Goal: Task Accomplishment & Management: Use online tool/utility

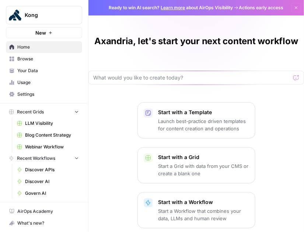
click at [35, 61] on span "Browse" at bounding box center [48, 59] width 62 height 7
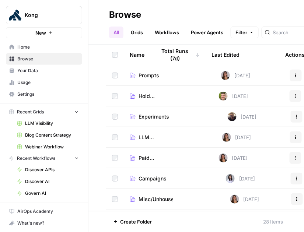
click at [57, 122] on span "LLM Visibility" at bounding box center [52, 123] width 54 height 7
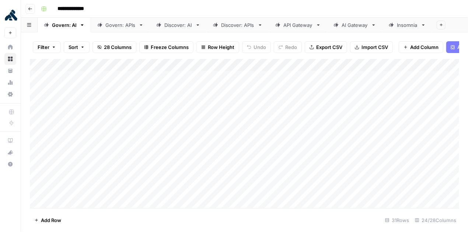
click at [224, 26] on div "Discover: APIs" at bounding box center [238, 24] width 34 height 7
click at [260, 26] on icon "button" at bounding box center [260, 25] width 5 height 5
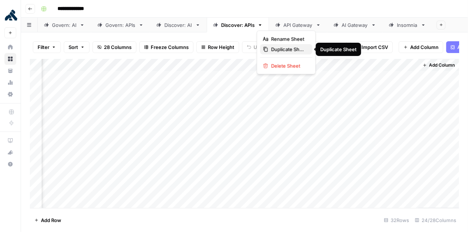
click at [280, 52] on span "Duplicate Sheet" at bounding box center [289, 49] width 35 height 7
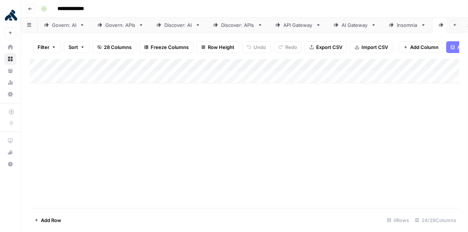
click at [33, 27] on button "button" at bounding box center [29, 25] width 17 height 14
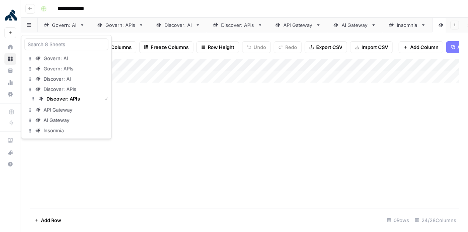
drag, startPoint x: 29, startPoint y: 130, endPoint x: 32, endPoint y: 96, distance: 33.7
click at [54, 100] on div "Discover: APIs" at bounding box center [61, 99] width 34 height 7
click at [54, 100] on div "Add Column" at bounding box center [245, 133] width 430 height 149
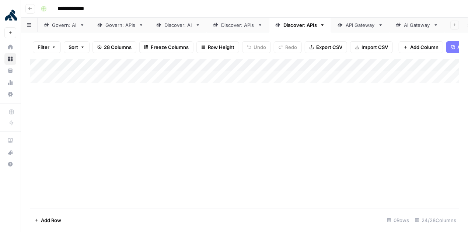
click at [295, 27] on div "Discover: APIs" at bounding box center [301, 24] width 34 height 7
click at [295, 27] on input "**********" at bounding box center [301, 25] width 35 height 10
click at [302, 26] on input "**********" at bounding box center [301, 25] width 35 height 10
type input "*********"
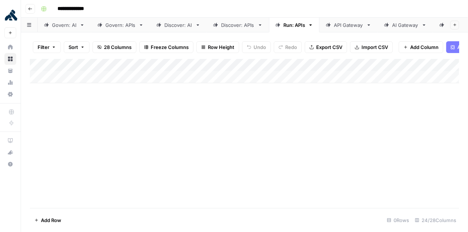
click at [313, 11] on div "**********" at bounding box center [249, 9] width 423 height 12
click at [312, 27] on icon "button" at bounding box center [310, 25] width 5 height 5
click at [322, 50] on div "Duplicate Sheet" at bounding box center [337, 49] width 46 height 7
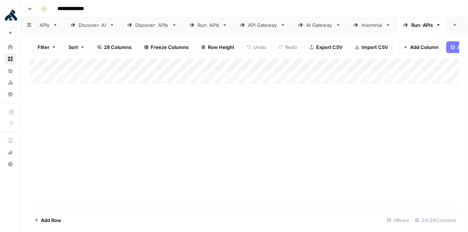
click at [422, 26] on div "Run: APIs" at bounding box center [423, 24] width 22 height 7
click at [422, 26] on input "*********" at bounding box center [423, 25] width 23 height 10
click at [423, 25] on input "*********" at bounding box center [423, 25] width 23 height 10
click at [429, 25] on input "*********" at bounding box center [423, 25] width 23 height 10
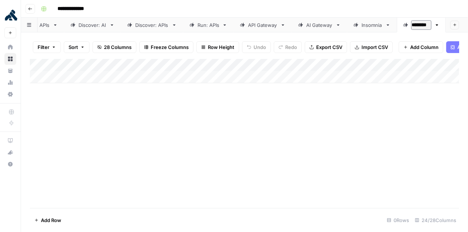
scroll to position [0, 84]
type input "*******"
click at [419, 117] on div "Add Column" at bounding box center [245, 133] width 430 height 149
drag, startPoint x: 424, startPoint y: 27, endPoint x: 215, endPoint y: 31, distance: 209.2
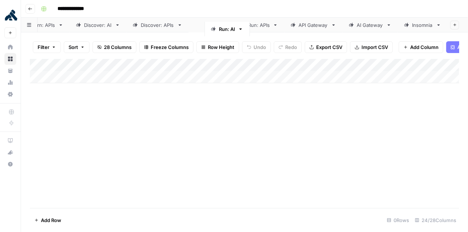
click at [215, 31] on div "Govern: AI Govern: APIs Discover: AI Discover: APIs Run: APIs API Gateway AI Ga…" at bounding box center [244, 25] width 447 height 15
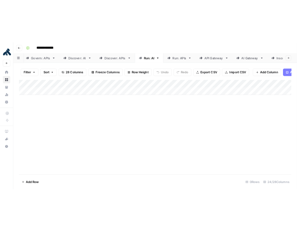
scroll to position [0, 0]
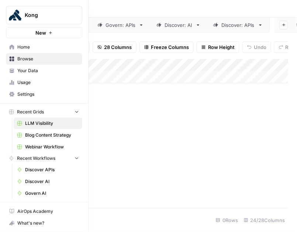
click at [35, 59] on span "Browse" at bounding box center [48, 59] width 62 height 7
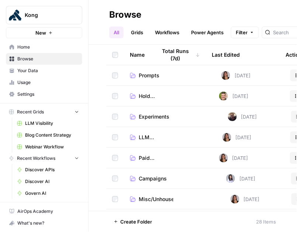
click at [149, 72] on span "Prompts" at bounding box center [149, 75] width 21 height 7
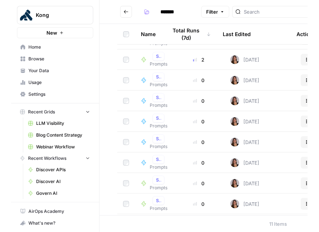
scroll to position [56, 0]
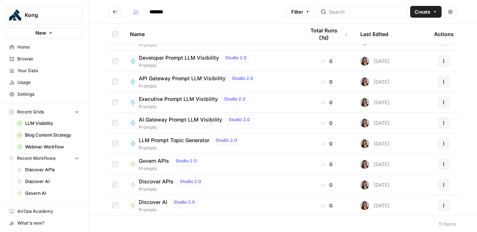
click at [444, 207] on icon "button" at bounding box center [443, 206] width 4 height 4
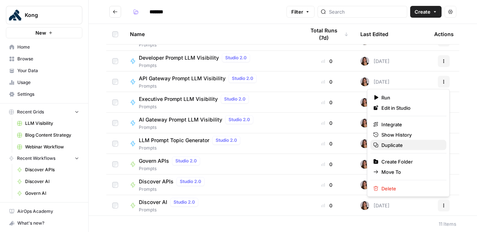
click at [401, 145] on span "Duplicate" at bounding box center [410, 145] width 59 height 7
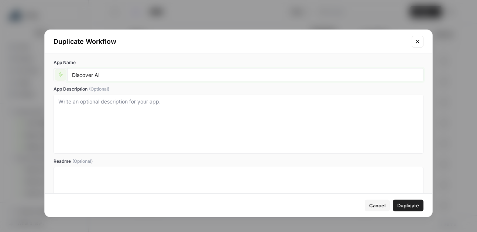
drag, startPoint x: 93, startPoint y: 75, endPoint x: 53, endPoint y: 73, distance: 39.9
click at [53, 73] on div "Discover AI" at bounding box center [238, 74] width 370 height 13
click at [89, 75] on input "Run AI" at bounding box center [245, 75] width 346 height 7
type input "Run APIs"
click at [411, 207] on span "Duplicate" at bounding box center [408, 205] width 22 height 7
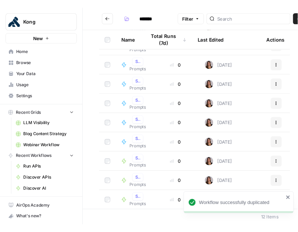
scroll to position [76, 0]
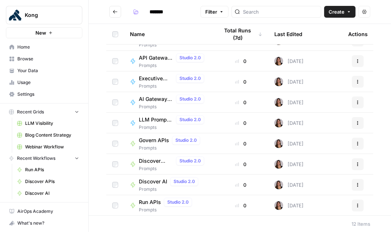
click at [146, 203] on span "Run APIs" at bounding box center [150, 202] width 22 height 7
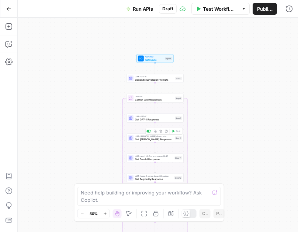
click at [155, 138] on span "Get Claude Response" at bounding box center [154, 140] width 38 height 4
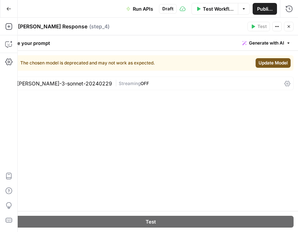
click at [282, 63] on span "Update Model" at bounding box center [273, 63] width 29 height 7
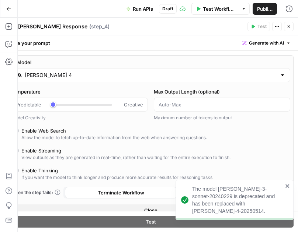
click at [290, 32] on header "Get Claude Response Get Claude Response ( step_4 ) Test Actions Close" at bounding box center [150, 27] width 295 height 18
click at [290, 25] on icon "button" at bounding box center [289, 26] width 3 height 3
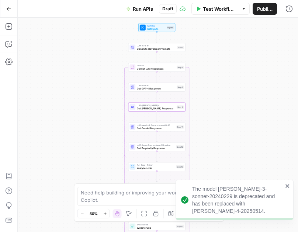
drag, startPoint x: 215, startPoint y: 138, endPoint x: 224, endPoint y: 73, distance: 65.2
click at [224, 73] on div "Workflow Set Inputs Inputs LLM · GPT-4.1 Generate Developer Prompts Step 1 Loop…" at bounding box center [158, 125] width 280 height 215
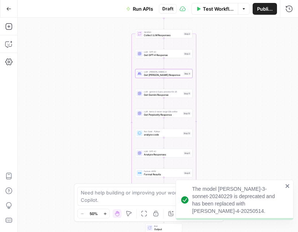
click at [168, 94] on span "Get Gemini Response" at bounding box center [163, 95] width 38 height 4
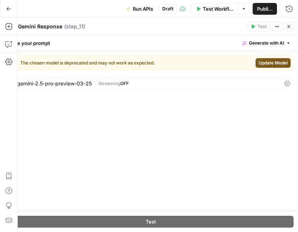
click at [276, 63] on span "Update Model" at bounding box center [273, 63] width 29 height 7
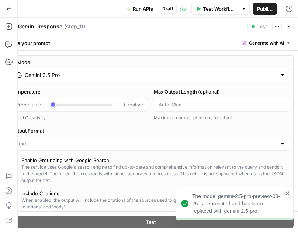
click at [291, 25] on button "Close" at bounding box center [289, 27] width 10 height 10
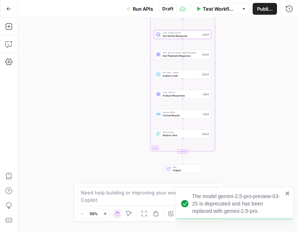
drag, startPoint x: 249, startPoint y: 109, endPoint x: 269, endPoint y: 49, distance: 63.1
click at [268, 49] on div "Workflow Set Inputs Inputs LLM · GPT-4.1 Generate Developer Prompts Step 1 Loop…" at bounding box center [158, 125] width 280 height 215
click at [189, 54] on span "Get Perplexity Response" at bounding box center [182, 55] width 38 height 4
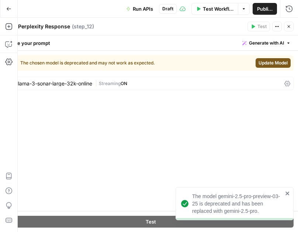
click at [269, 62] on span "Update Model" at bounding box center [273, 63] width 29 height 7
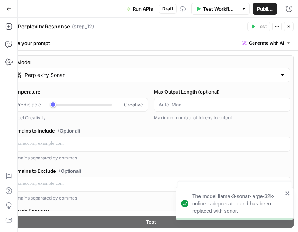
click at [289, 24] on button "Close" at bounding box center [289, 27] width 10 height 10
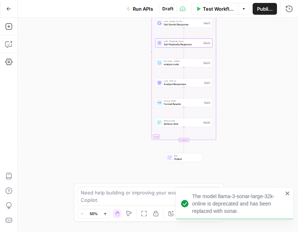
drag, startPoint x: 250, startPoint y: 111, endPoint x: 239, endPoint y: 176, distance: 66.2
click at [239, 170] on div "Workflow Set Inputs Inputs LLM · GPT-4.1 Generate Developer Prompts Step 1 Loop…" at bounding box center [158, 125] width 280 height 215
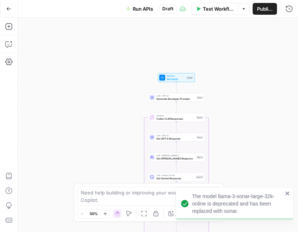
drag, startPoint x: 235, startPoint y: 99, endPoint x: 239, endPoint y: 193, distance: 94.2
click at [239, 195] on div "The model llama-3-sonar-large-32k-online is deprecated and has been replaced wi…" at bounding box center [149, 116] width 298 height 232
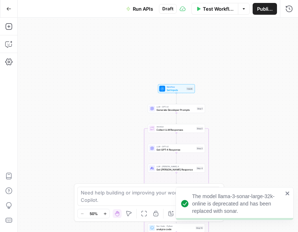
click at [179, 110] on span "Generate Developer Prompts" at bounding box center [175, 110] width 39 height 4
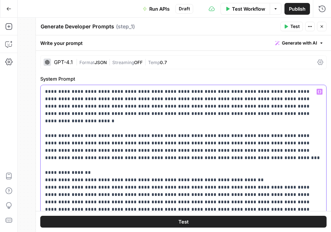
drag, startPoint x: 130, startPoint y: 91, endPoint x: 91, endPoint y: 91, distance: 39.1
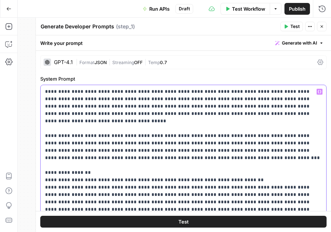
drag, startPoint x: 76, startPoint y: 114, endPoint x: 249, endPoint y: 117, distance: 173.0
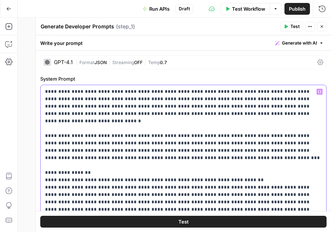
drag, startPoint x: 208, startPoint y: 114, endPoint x: 189, endPoint y: 114, distance: 19.2
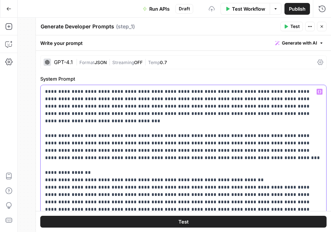
drag, startPoint x: 237, startPoint y: 128, endPoint x: 204, endPoint y: 129, distance: 32.5
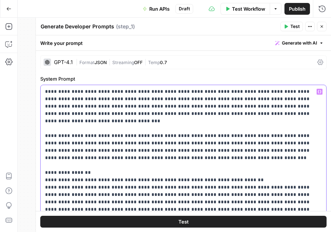
drag, startPoint x: 288, startPoint y: 128, endPoint x: 304, endPoint y: 129, distance: 15.9
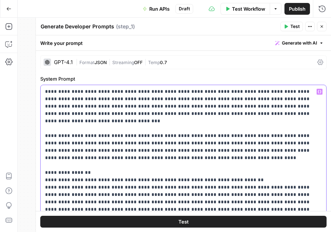
drag, startPoint x: 236, startPoint y: 127, endPoint x: 207, endPoint y: 129, distance: 29.2
drag, startPoint x: 142, startPoint y: 151, endPoint x: 107, endPoint y: 150, distance: 35.8
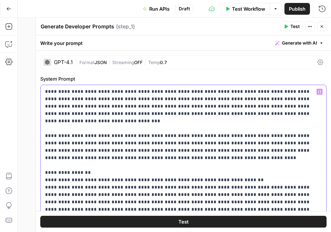
drag, startPoint x: 143, startPoint y: 151, endPoint x: 111, endPoint y: 150, distance: 32.5
drag, startPoint x: 111, startPoint y: 90, endPoint x: 183, endPoint y: 93, distance: 72.0
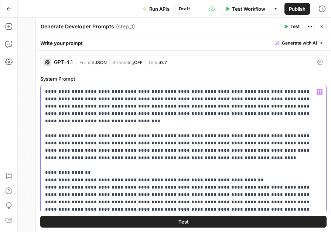
copy p "**********"
drag, startPoint x: 106, startPoint y: 149, endPoint x: 144, endPoint y: 152, distance: 37.3
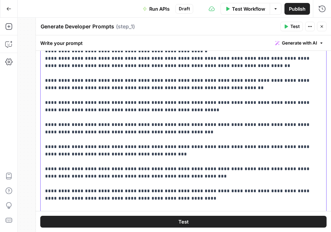
scroll to position [368, 0]
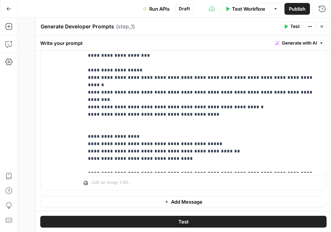
drag, startPoint x: 45, startPoint y: 163, endPoint x: 140, endPoint y: 202, distance: 102.1
click at [0, 0] on form "**********" at bounding box center [0, 0] width 0 height 0
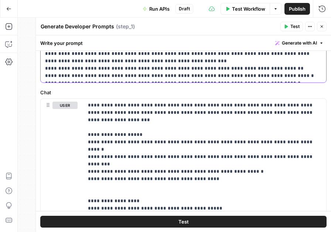
scroll to position [303, 0]
copy p "**********"
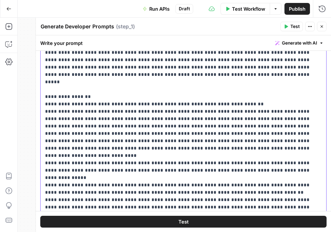
scroll to position [82, 0]
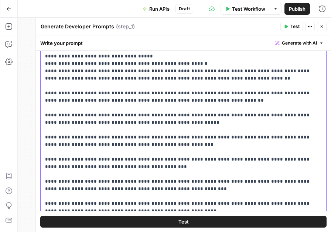
scroll to position [182, 0]
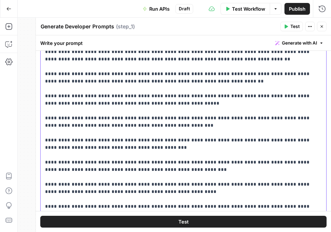
drag, startPoint x: 45, startPoint y: 82, endPoint x: 189, endPoint y: 192, distance: 180.5
click at [189, 192] on p "**********" at bounding box center [183, 4] width 277 height 502
copy p "**********"
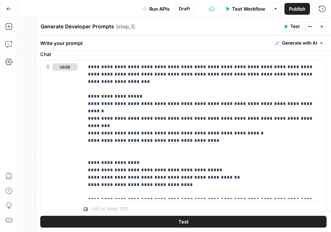
scroll to position [348, 0]
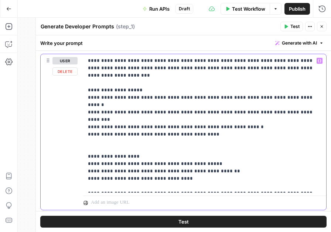
click at [110, 82] on p "**********" at bounding box center [205, 123] width 234 height 133
drag, startPoint x: 110, startPoint y: 90, endPoint x: 91, endPoint y: 89, distance: 19.2
click at [91, 89] on p "**********" at bounding box center [205, 123] width 234 height 133
click at [142, 113] on p "**********" at bounding box center [205, 123] width 234 height 133
drag, startPoint x: 152, startPoint y: 105, endPoint x: 91, endPoint y: 104, distance: 60.5
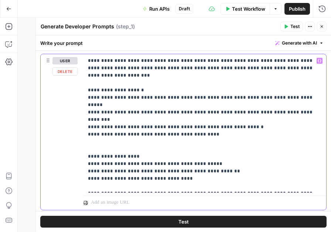
click at [91, 104] on p "**********" at bounding box center [205, 123] width 234 height 133
drag, startPoint x: 191, startPoint y: 105, endPoint x: 130, endPoint y: 105, distance: 61.2
click at [129, 105] on p "**********" at bounding box center [205, 123] width 234 height 133
click at [158, 111] on p "**********" at bounding box center [205, 123] width 234 height 133
drag, startPoint x: 159, startPoint y: 113, endPoint x: 91, endPoint y: 111, distance: 67.9
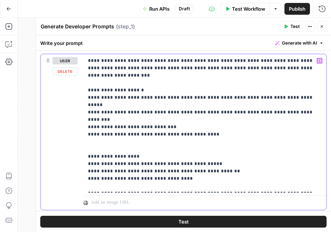
click at [91, 111] on p "**********" at bounding box center [205, 123] width 234 height 133
click at [187, 112] on p "**********" at bounding box center [205, 123] width 234 height 133
drag, startPoint x: 195, startPoint y: 110, endPoint x: 42, endPoint y: 114, distance: 152.8
click at [42, 114] on div "**********" at bounding box center [183, 132] width 285 height 156
click at [196, 110] on p "**********" at bounding box center [205, 123] width 234 height 133
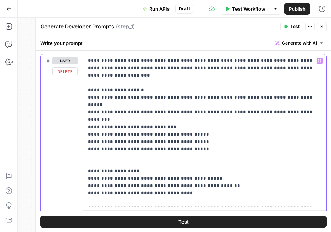
drag, startPoint x: 188, startPoint y: 111, endPoint x: 150, endPoint y: 111, distance: 37.6
click at [150, 111] on p "**********" at bounding box center [205, 131] width 234 height 148
drag, startPoint x: 197, startPoint y: 128, endPoint x: 83, endPoint y: 119, distance: 114.3
click at [83, 119] on div "**********" at bounding box center [183, 139] width 285 height 171
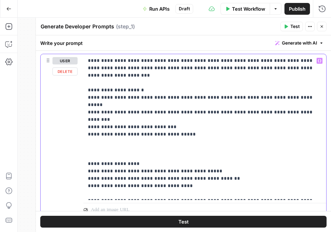
drag, startPoint x: 189, startPoint y: 111, endPoint x: 82, endPoint y: 112, distance: 106.6
click at [82, 112] on div "**********" at bounding box center [183, 136] width 285 height 164
click at [181, 112] on p "**********" at bounding box center [205, 127] width 234 height 140
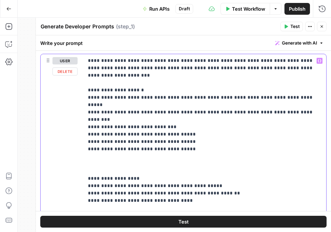
drag, startPoint x: 145, startPoint y: 119, endPoint x: 100, endPoint y: 119, distance: 44.6
click at [100, 119] on p "**********" at bounding box center [205, 134] width 234 height 155
click at [141, 127] on p "**********" at bounding box center [205, 134] width 234 height 155
drag, startPoint x: 144, startPoint y: 127, endPoint x: 101, endPoint y: 127, distance: 43.2
click at [101, 127] on p "**********" at bounding box center [205, 134] width 234 height 155
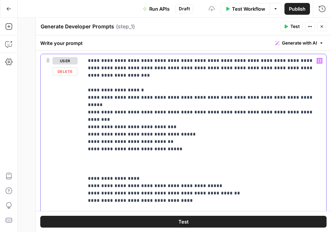
click at [178, 137] on p "**********" at bounding box center [205, 134] width 234 height 155
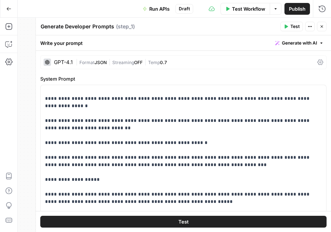
scroll to position [0, 0]
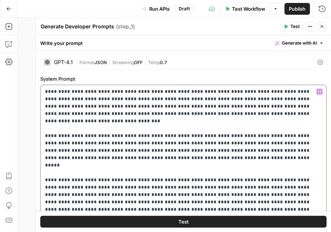
drag, startPoint x: 113, startPoint y: 107, endPoint x: 194, endPoint y: 122, distance: 83.1
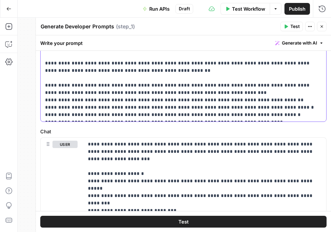
scroll to position [390, 0]
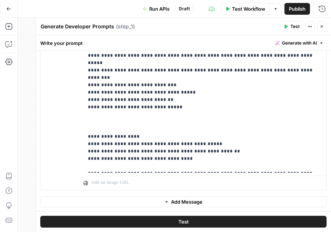
click at [321, 26] on icon "button" at bounding box center [321, 26] width 3 height 3
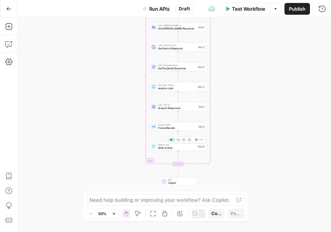
click at [172, 148] on span "Write to Grid" at bounding box center [177, 148] width 38 height 4
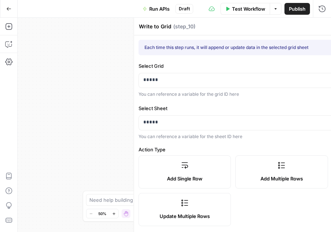
type input "Prompt"
type input "Funnel Stage"
type input "Persona"
type input "Use Case"
type input "GPT Response"
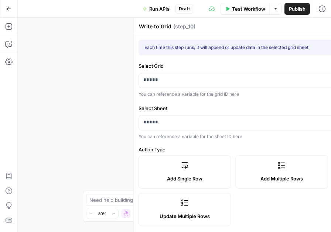
type input "[PERSON_NAME] Response"
type input "Analysis"
type input "Kong Mentioned"
type input "Competitors Mentioned"
type input "Missed Op Score"
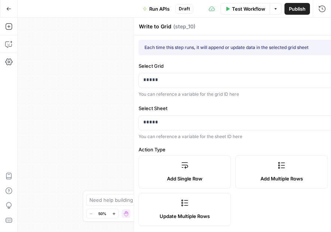
type input "Perplexity Response"
type input "Gemini Response"
type input "Kong GPT Citations"
type input "Other GPT Citations"
type input "Kong [PERSON_NAME] Citations"
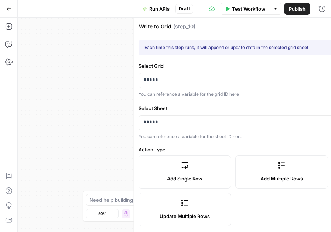
type input "Other [PERSON_NAME] Citations"
type input "Kong Gemini Citations"
type input "Other Gemini Citations"
type input "Kong Perplexity Citations"
type input "Other Perplexity Citations"
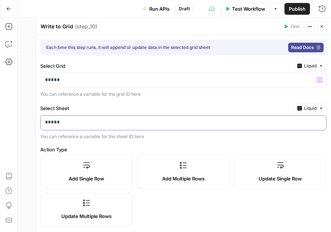
click at [117, 121] on p "*****" at bounding box center [183, 122] width 277 height 7
click at [117, 121] on p "*****" at bounding box center [177, 122] width 265 height 7
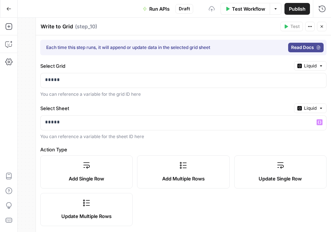
click at [142, 110] on label "Select Sheet" at bounding box center [165, 108] width 250 height 7
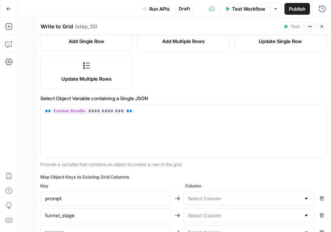
scroll to position [219, 0]
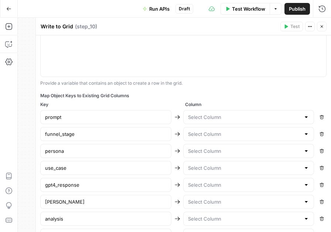
click at [295, 120] on div at bounding box center [248, 117] width 131 height 14
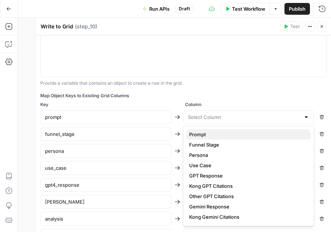
click at [278, 134] on span "Prompt" at bounding box center [246, 134] width 115 height 7
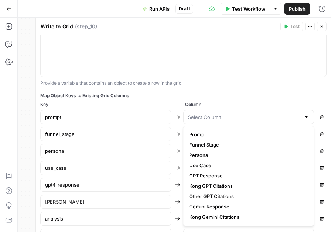
type input "Prompt"
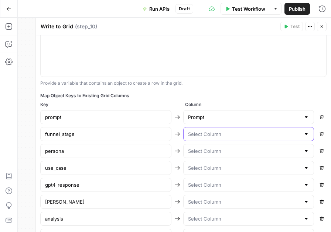
click at [283, 133] on input "text" at bounding box center [244, 134] width 113 height 7
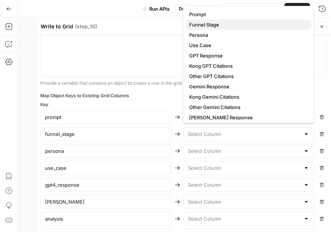
click at [248, 24] on span "Funnel Stage" at bounding box center [246, 24] width 115 height 7
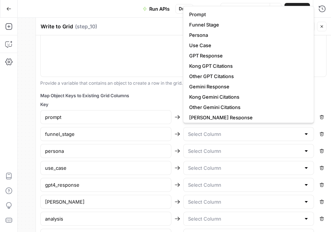
type input "Funnel Stage"
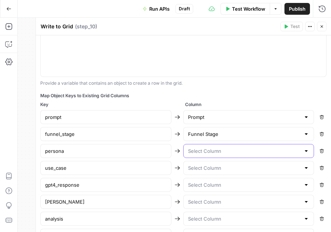
click at [232, 149] on input "text" at bounding box center [244, 151] width 113 height 7
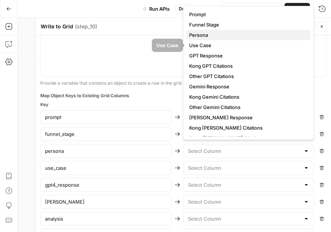
click at [232, 36] on span "Persona" at bounding box center [246, 34] width 115 height 7
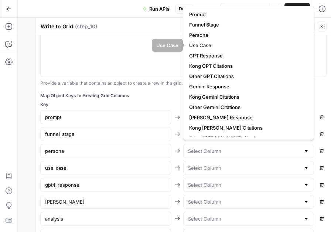
type input "Persona"
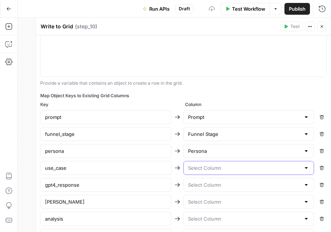
click at [222, 165] on input "text" at bounding box center [244, 168] width 113 height 7
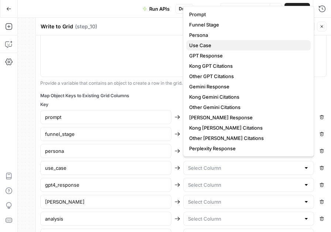
click at [224, 45] on span "Use Case" at bounding box center [246, 45] width 115 height 7
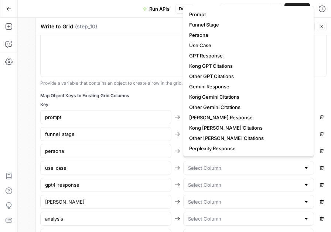
type input "Use Case"
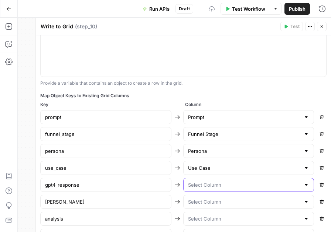
click at [217, 182] on input "text" at bounding box center [244, 184] width 113 height 7
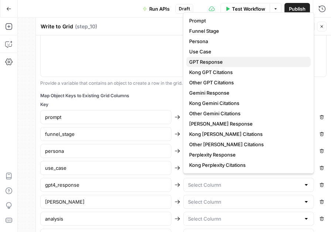
click at [214, 62] on span "GPT Response" at bounding box center [246, 61] width 115 height 7
type input "GPT Response"
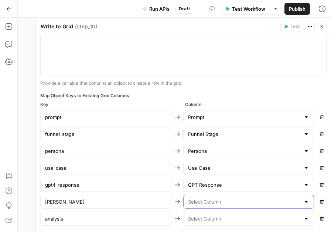
click at [211, 200] on input "text" at bounding box center [244, 201] width 113 height 7
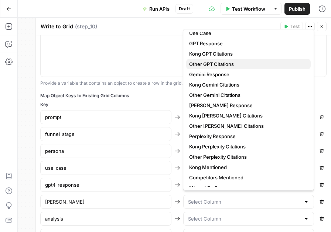
scroll to position [36, 0]
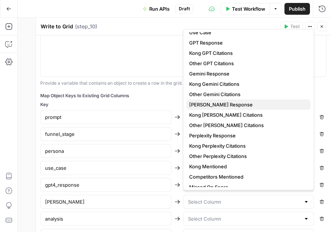
click at [217, 104] on span "[PERSON_NAME] Response" at bounding box center [246, 104] width 115 height 7
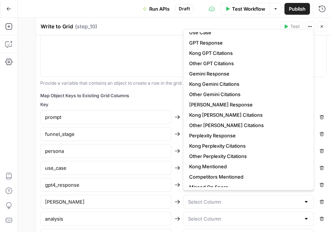
type input "[PERSON_NAME] Response"
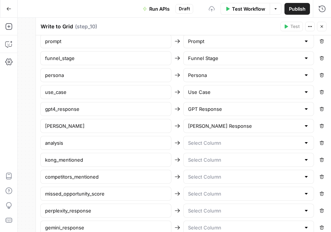
scroll to position [302, 0]
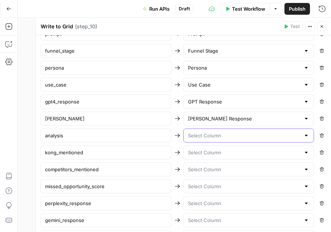
click at [220, 132] on input "text" at bounding box center [244, 135] width 113 height 7
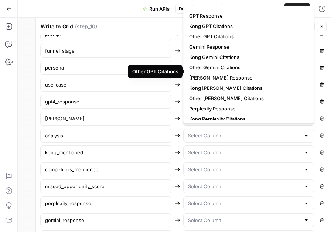
scroll to position [95, 0]
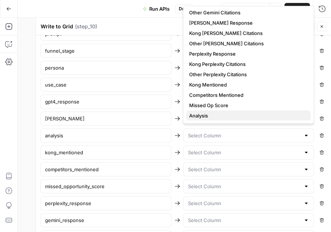
click at [213, 114] on span "Analysis" at bounding box center [246, 115] width 115 height 7
type input "Analysis"
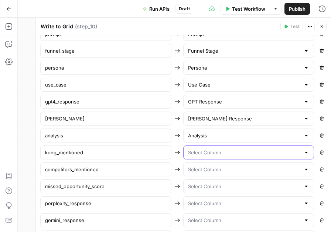
click at [211, 152] on input "text" at bounding box center [244, 152] width 113 height 7
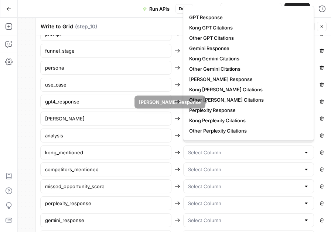
scroll to position [78, 0]
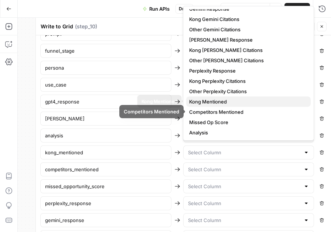
click at [217, 102] on span "Kong Mentioned" at bounding box center [246, 101] width 115 height 7
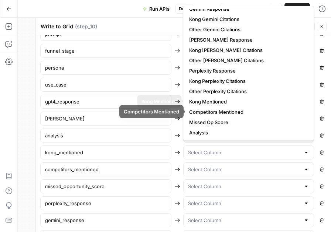
type input "Kong Mentioned"
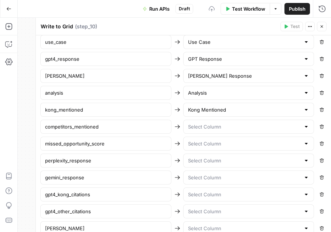
scroll to position [348, 0]
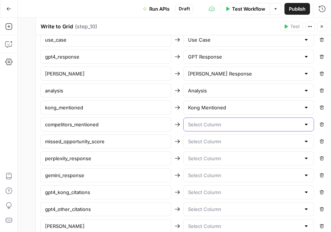
click at [230, 121] on input "text" at bounding box center [244, 124] width 113 height 7
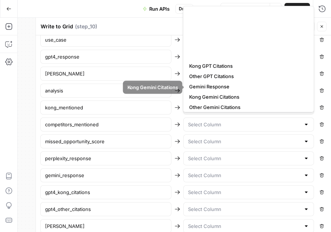
scroll to position [106, 0]
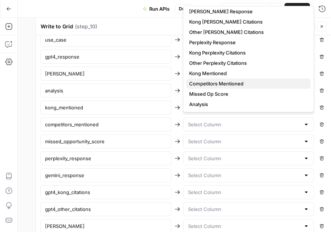
click at [232, 83] on span "Competitors Mentioned" at bounding box center [246, 83] width 115 height 7
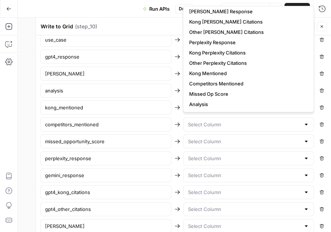
type input "Competitors Mentioned"
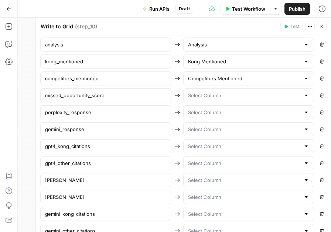
scroll to position [396, 0]
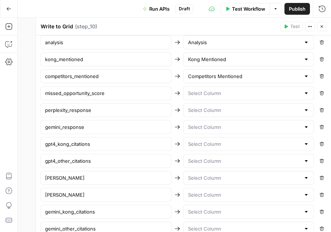
click at [217, 95] on div at bounding box center [248, 93] width 131 height 14
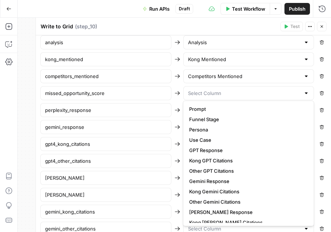
scroll to position [87, 0]
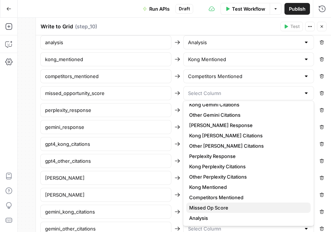
click at [213, 208] on span "Missed Op Score" at bounding box center [246, 207] width 115 height 7
type input "Missed Op Score"
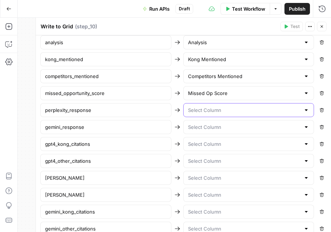
click at [206, 108] on input "text" at bounding box center [244, 110] width 113 height 7
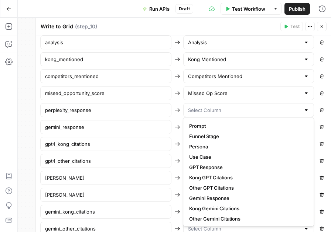
scroll to position [104, 0]
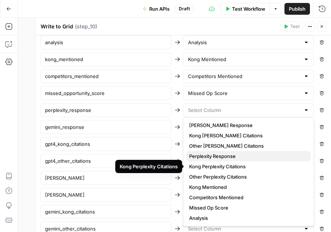
click at [227, 154] on span "Perplexity Response" at bounding box center [246, 156] width 115 height 7
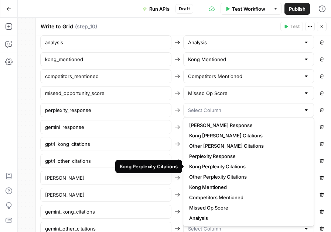
type input "Perplexity Response"
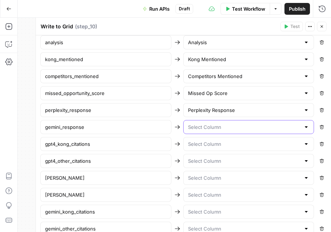
click at [219, 124] on input "text" at bounding box center [244, 127] width 113 height 7
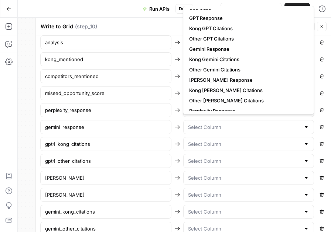
scroll to position [37, 0]
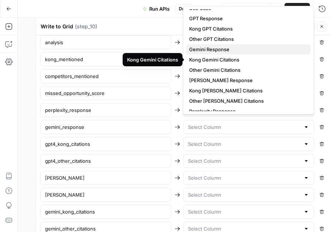
click at [227, 49] on span "Gemini Response" at bounding box center [246, 49] width 115 height 7
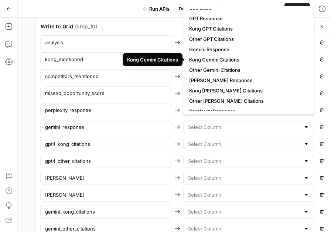
type input "Gemini Response"
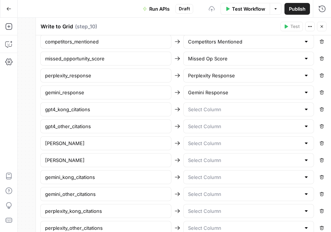
scroll to position [432, 0]
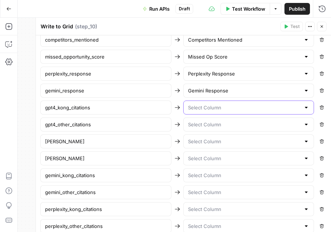
click at [221, 106] on input "text" at bounding box center [244, 107] width 113 height 7
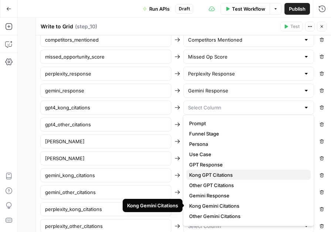
click at [239, 174] on span "Kong GPT Citations" at bounding box center [246, 175] width 115 height 7
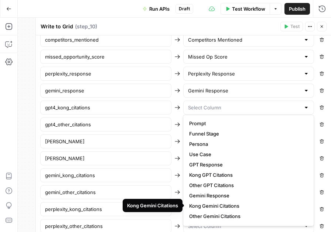
type input "Kong GPT Citations"
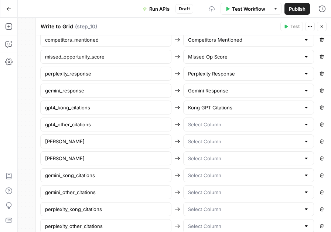
click at [225, 128] on div at bounding box center [248, 125] width 131 height 14
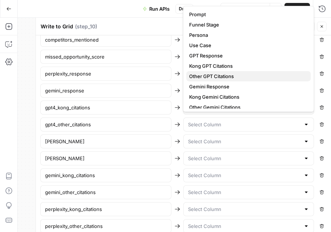
click at [218, 75] on span "Other GPT Citations" at bounding box center [246, 76] width 115 height 7
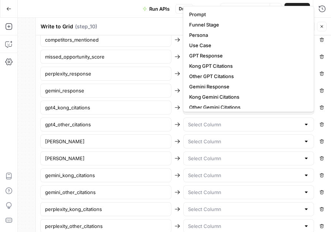
type input "Other GPT Citations"
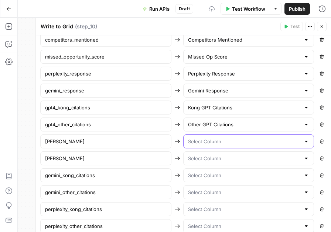
click at [218, 138] on input "text" at bounding box center [244, 141] width 113 height 7
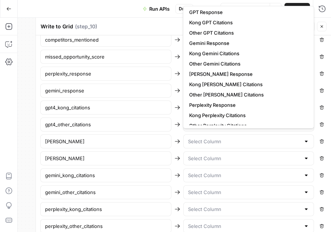
scroll to position [46, 0]
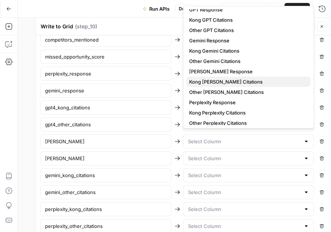
click at [221, 82] on span "Kong [PERSON_NAME] Citations" at bounding box center [246, 81] width 115 height 7
type input "Kong [PERSON_NAME] Citations"
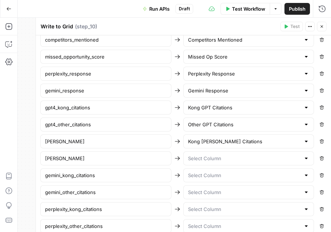
click at [214, 152] on div at bounding box center [248, 159] width 131 height 14
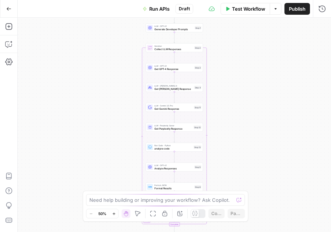
click at [10, 8] on icon "button" at bounding box center [8, 8] width 5 height 5
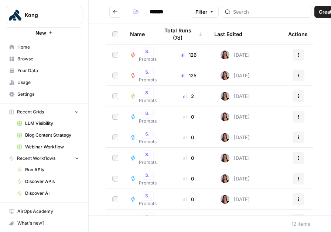
click at [52, 124] on span "LLM Visibility" at bounding box center [52, 123] width 54 height 7
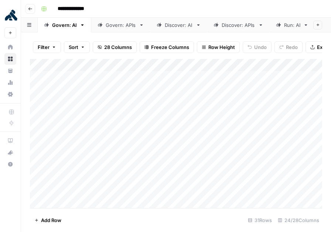
click at [238, 25] on div "Discover: APIs" at bounding box center [238, 24] width 34 height 7
click at [229, 27] on div "Run: APIs" at bounding box center [225, 24] width 22 height 7
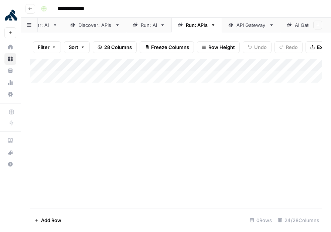
scroll to position [0, 156]
click at [76, 24] on div "Discover: APIs" at bounding box center [82, 24] width 34 height 7
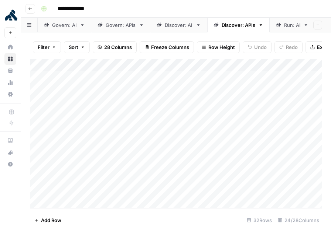
click at [174, 27] on div "Discover: AI" at bounding box center [179, 24] width 28 height 7
click at [114, 29] on link "Govern: APIs" at bounding box center [120, 25] width 59 height 15
drag, startPoint x: 183, startPoint y: 77, endPoint x: 196, endPoint y: 271, distance: 194.5
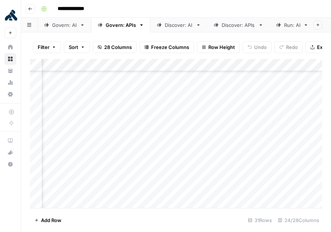
click at [196, 232] on html "**********" at bounding box center [165, 116] width 331 height 232
drag, startPoint x: 158, startPoint y: 75, endPoint x: 167, endPoint y: 240, distance: 164.8
click at [167, 232] on html "**********" at bounding box center [165, 116] width 331 height 232
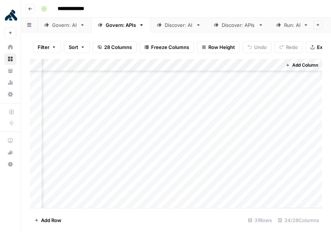
drag, startPoint x: 222, startPoint y: 78, endPoint x: 263, endPoint y: 290, distance: 216.4
click at [263, 232] on html "**********" at bounding box center [165, 116] width 331 height 232
click at [66, 27] on div "Govern: AI" at bounding box center [64, 24] width 25 height 7
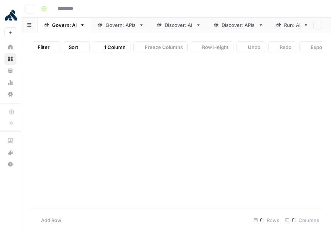
type input "**********"
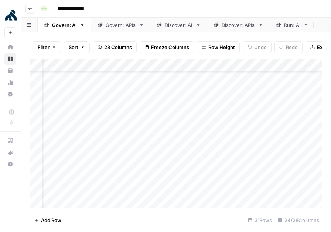
scroll to position [263, 1254]
drag, startPoint x: 170, startPoint y: 77, endPoint x: 187, endPoint y: 290, distance: 214.3
click at [187, 232] on html "**********" at bounding box center [165, 116] width 331 height 232
click at [234, 164] on div "Add Column" at bounding box center [176, 134] width 292 height 150
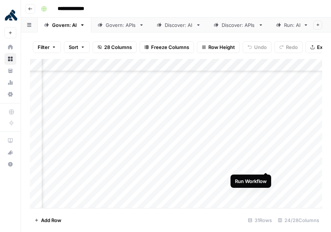
click at [266, 163] on div "Add Column" at bounding box center [176, 134] width 292 height 150
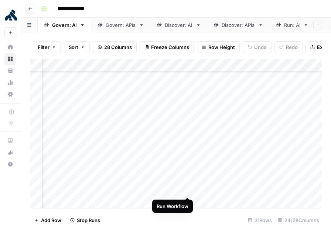
click at [186, 189] on div "Add Column" at bounding box center [176, 134] width 292 height 150
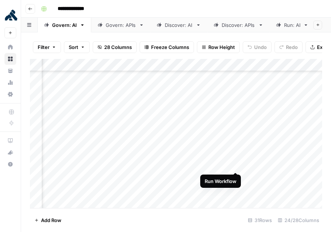
click at [236, 164] on div "Add Column" at bounding box center [176, 134] width 292 height 150
drag, startPoint x: 280, startPoint y: 77, endPoint x: 305, endPoint y: 290, distance: 214.7
click at [305, 232] on html "**********" at bounding box center [165, 116] width 331 height 232
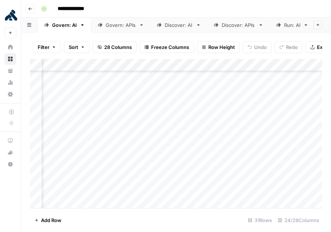
drag, startPoint x: 182, startPoint y: 78, endPoint x: 169, endPoint y: 264, distance: 186.4
click at [169, 232] on html "**********" at bounding box center [165, 116] width 331 height 232
click at [274, 104] on div "Add Column" at bounding box center [176, 134] width 292 height 150
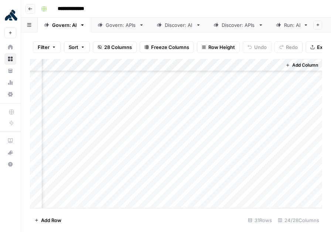
drag, startPoint x: 228, startPoint y: 77, endPoint x: 244, endPoint y: 290, distance: 213.4
click at [244, 232] on html "**********" at bounding box center [165, 116] width 331 height 232
click at [110, 30] on link "Govern: APIs" at bounding box center [120, 25] width 59 height 15
drag, startPoint x: 115, startPoint y: 28, endPoint x: 48, endPoint y: 29, distance: 67.9
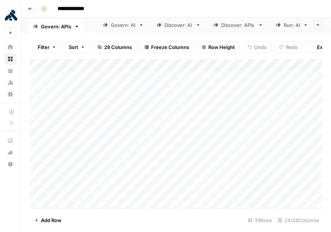
click at [48, 29] on div "Govern: AI Govern: APIs Discover: AI Discover: APIs Run: AI Run: APIs API Gatew…" at bounding box center [176, 25] width 310 height 15
drag, startPoint x: 234, startPoint y: 28, endPoint x: 181, endPoint y: 28, distance: 53.5
click at [181, 29] on div "Govern: APIs Govern: AI Discover: AI Discover: APIs Run: AI Run: APIs API Gatew…" at bounding box center [176, 25] width 310 height 15
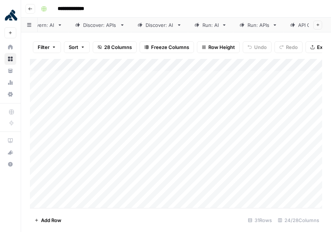
scroll to position [0, 91]
drag, startPoint x: 250, startPoint y: 22, endPoint x: 208, endPoint y: 23, distance: 41.7
click at [208, 24] on div "Govern: APIs Govern: AI Discover: APIs Discover: AI Run: AI Run: APIs API Gatew…" at bounding box center [176, 25] width 310 height 15
click at [86, 23] on div "Discover: APIs" at bounding box center [90, 24] width 34 height 7
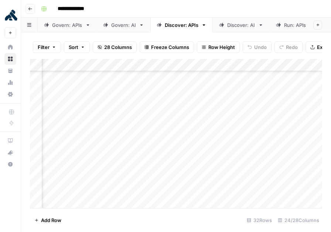
scroll to position [276, 1176]
drag, startPoint x: 257, startPoint y: 78, endPoint x: 263, endPoint y: 286, distance: 208.5
click at [263, 232] on html "**********" at bounding box center [165, 116] width 331 height 232
drag, startPoint x: 278, startPoint y: 80, endPoint x: 277, endPoint y: 242, distance: 161.6
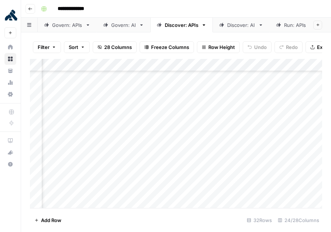
click at [277, 232] on html "**********" at bounding box center [165, 116] width 331 height 232
drag, startPoint x: 256, startPoint y: 78, endPoint x: 259, endPoint y: 263, distance: 184.8
click at [259, 232] on html "**********" at bounding box center [165, 116] width 331 height 232
click at [235, 26] on div "Discover: AI" at bounding box center [241, 24] width 28 height 7
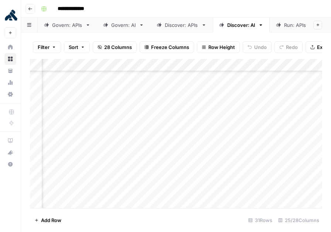
scroll to position [263, 1252]
drag, startPoint x: 244, startPoint y: 78, endPoint x: 276, endPoint y: 290, distance: 214.5
click at [276, 232] on html "**********" at bounding box center [165, 116] width 331 height 232
drag, startPoint x: 188, startPoint y: 78, endPoint x: 180, endPoint y: 290, distance: 212.6
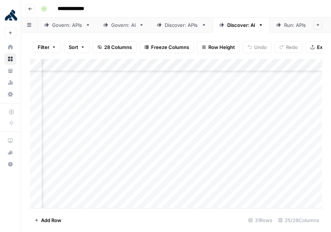
click at [180, 232] on html "**********" at bounding box center [165, 116] width 331 height 232
drag, startPoint x: 222, startPoint y: 75, endPoint x: 246, endPoint y: 290, distance: 216.7
click at [246, 232] on html "**********" at bounding box center [165, 116] width 331 height 232
click at [274, 28] on link "Run: APIs" at bounding box center [294, 25] width 51 height 15
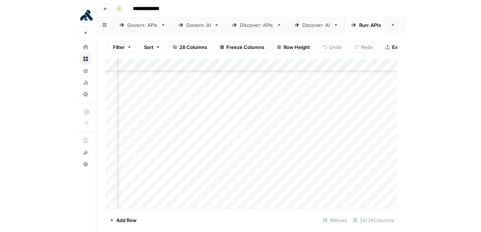
scroll to position [75, 0]
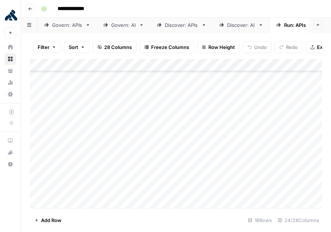
click at [31, 7] on icon "button" at bounding box center [30, 9] width 4 height 4
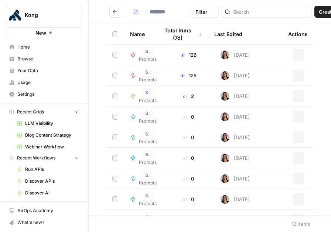
type input "*******"
click at [36, 128] on link "LLM Visibility" at bounding box center [48, 124] width 69 height 12
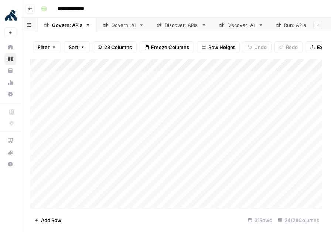
click at [32, 10] on icon "button" at bounding box center [30, 9] width 4 height 4
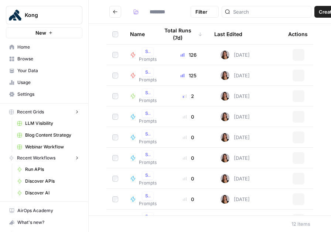
type input "*******"
click at [23, 60] on span "Browse" at bounding box center [48, 59] width 62 height 7
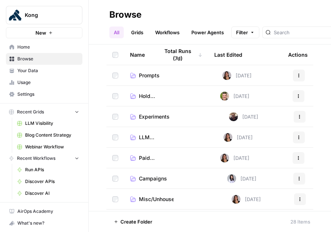
click at [151, 79] on td "Prompts" at bounding box center [144, 75] width 41 height 20
click at [152, 76] on span "Prompts" at bounding box center [149, 75] width 21 height 7
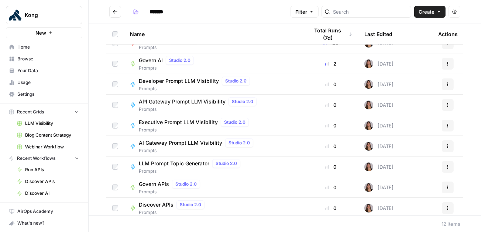
scroll to position [35, 0]
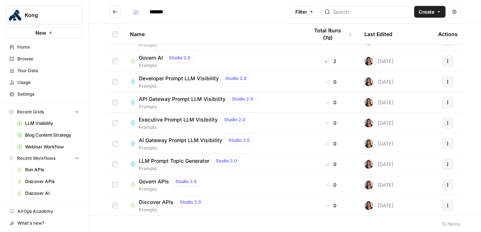
click at [209, 101] on span "API Gateway Prompt LLM Visibility" at bounding box center [182, 99] width 87 height 7
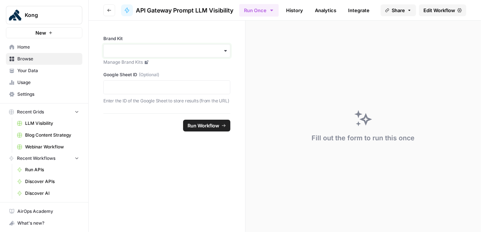
click at [215, 52] on input "Brand Kit" at bounding box center [166, 50] width 117 height 7
click at [211, 72] on div "Kong" at bounding box center [167, 71] width 126 height 14
click at [216, 129] on span "Run Workflow" at bounding box center [203, 125] width 32 height 7
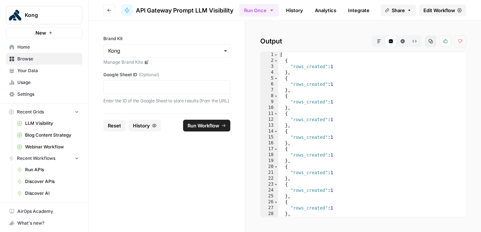
click at [110, 8] on icon "button" at bounding box center [109, 10] width 4 height 4
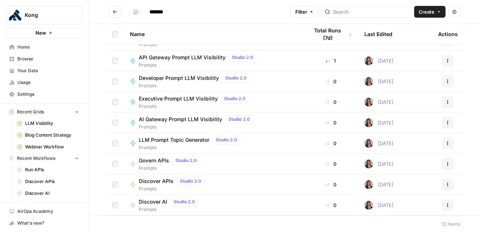
scroll to position [62, 0]
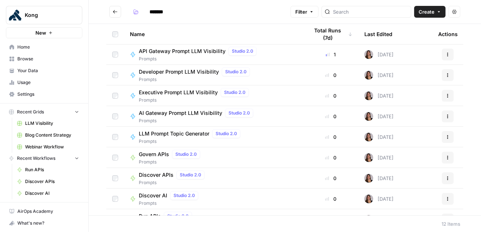
click at [194, 118] on span "Prompts" at bounding box center [197, 121] width 117 height 7
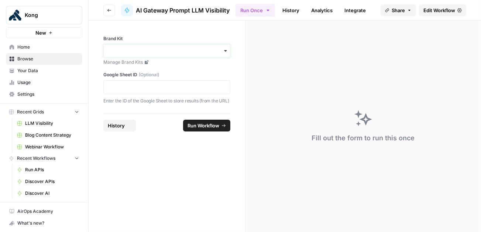
click at [221, 51] on input "Brand Kit" at bounding box center [166, 50] width 117 height 7
click at [218, 66] on div "Kong" at bounding box center [167, 71] width 126 height 14
click at [217, 129] on span "Run Workflow" at bounding box center [203, 125] width 32 height 7
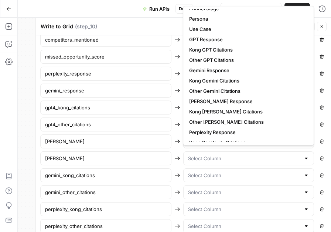
scroll to position [18, 0]
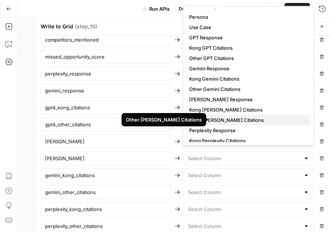
click at [218, 117] on span "Other Claude Citations" at bounding box center [246, 120] width 115 height 7
type input "Other Claude Citations"
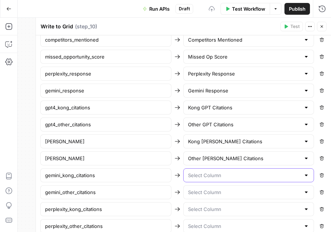
click at [220, 172] on input "text" at bounding box center [244, 175] width 113 height 7
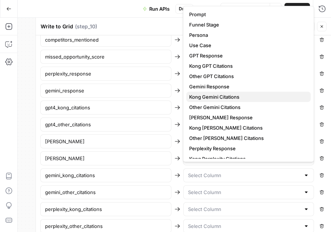
click at [216, 97] on span "Kong Gemini Citations" at bounding box center [246, 96] width 115 height 7
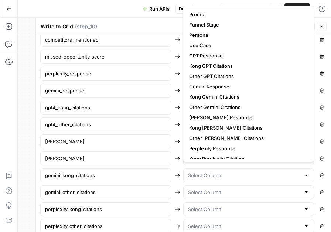
type input "Kong Gemini Citations"
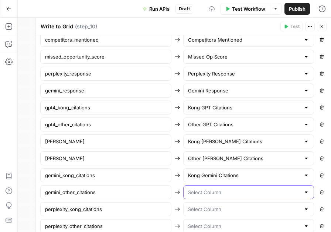
click at [218, 189] on input "text" at bounding box center [244, 192] width 113 height 7
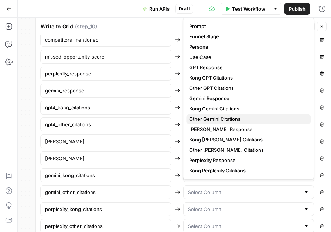
click at [220, 118] on span "Other Gemini Citations" at bounding box center [246, 118] width 115 height 7
type input "Other Gemini Citations"
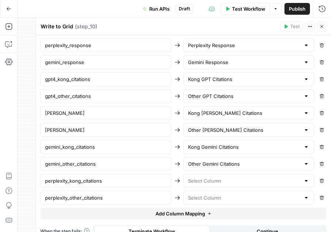
scroll to position [466, 0]
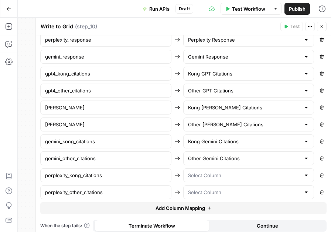
click at [225, 169] on div at bounding box center [248, 176] width 131 height 14
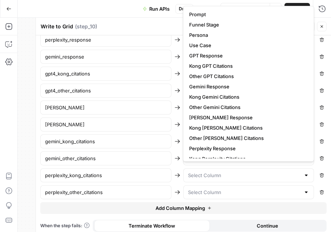
scroll to position [57, 0]
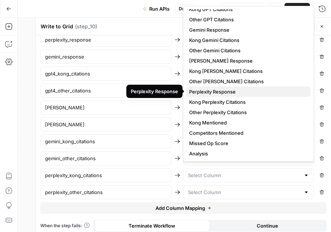
click at [226, 94] on span "Perplexity Response" at bounding box center [246, 91] width 115 height 7
type input "Perplexity Response"
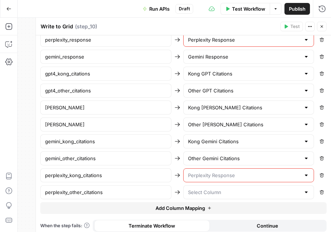
click at [220, 172] on input "text" at bounding box center [244, 175] width 113 height 7
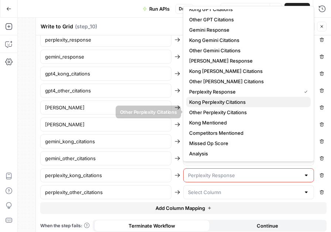
click at [224, 98] on span "Kong Perplexity Citations" at bounding box center [246, 101] width 115 height 7
type input "Kong Perplexity Citations"
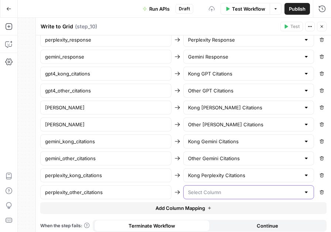
click at [213, 189] on input "text" at bounding box center [244, 192] width 113 height 7
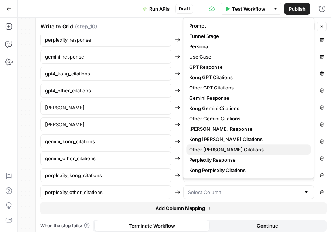
scroll to position [52, 0]
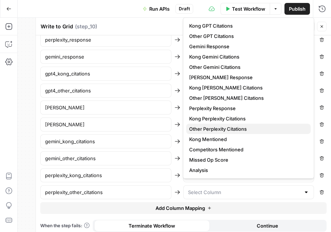
click at [226, 129] on span "Other Perplexity Citations" at bounding box center [246, 128] width 115 height 7
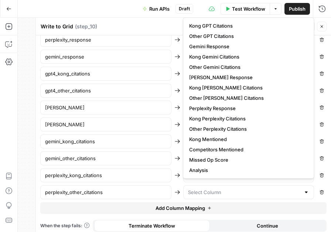
type input "Other Perplexity Citations"
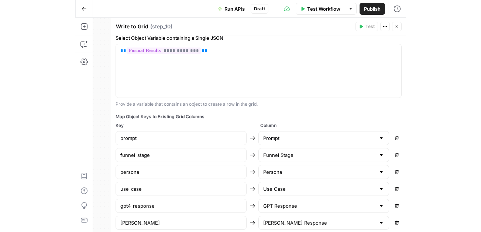
scroll to position [0, 0]
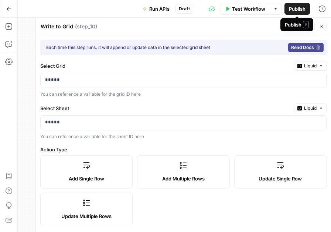
click at [297, 10] on span "Publish" at bounding box center [296, 8] width 17 height 7
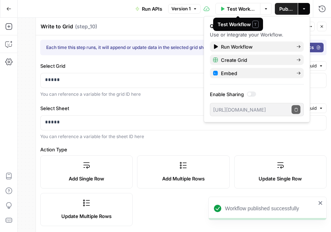
click at [230, 6] on span "Test Workflow" at bounding box center [241, 8] width 29 height 7
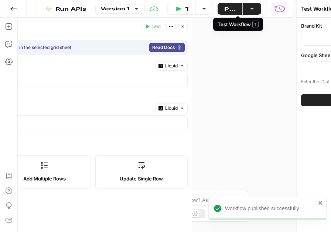
type input "Kong"
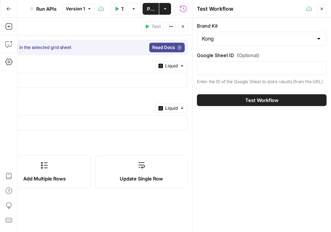
click at [267, 100] on span "Test Workflow" at bounding box center [261, 100] width 33 height 7
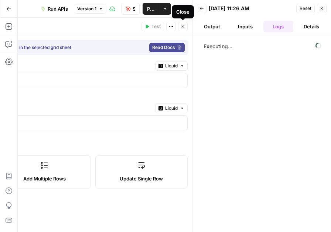
click at [183, 27] on icon "button" at bounding box center [182, 26] width 4 height 4
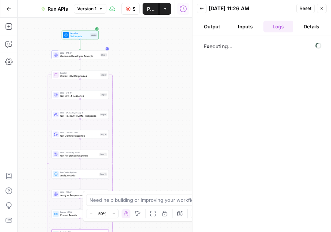
drag, startPoint x: 126, startPoint y: 86, endPoint x: 28, endPoint y: 174, distance: 131.2
click at [28, 174] on div "Workflow Set Inputs Inputs LLM · GPT-4.1 Generate Developer Prompts Step 1 Loop…" at bounding box center [105, 125] width 174 height 215
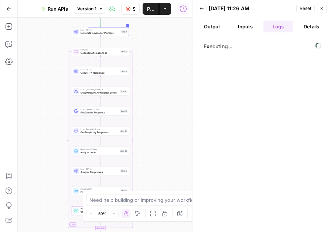
drag, startPoint x: 144, startPoint y: 115, endPoint x: 164, endPoint y: 92, distance: 30.9
click at [164, 91] on div "Workflow Set Inputs Inputs LLM · GPT-4.1 Generate Developer Prompts Step 1 Loop…" at bounding box center [105, 125] width 174 height 215
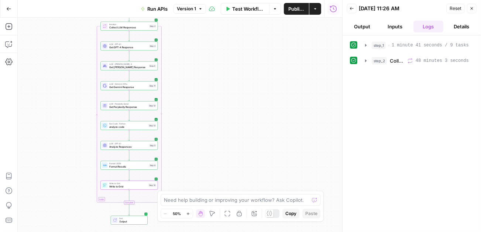
drag, startPoint x: 159, startPoint y: 74, endPoint x: 193, endPoint y: 27, distance: 57.9
click at [193, 28] on div "Workflow Set Inputs Inputs LLM · GPT-4.1 Generate Developer Prompts Step 1 Loop…" at bounding box center [180, 125] width 324 height 215
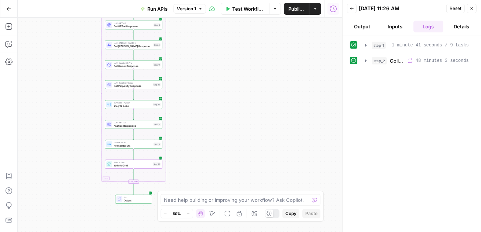
drag, startPoint x: 80, startPoint y: 62, endPoint x: 78, endPoint y: 108, distance: 46.6
click at [78, 107] on div "Workflow Set Inputs Inputs LLM · GPT-4.1 Generate Developer Prompts Step 1 Loop…" at bounding box center [180, 125] width 324 height 215
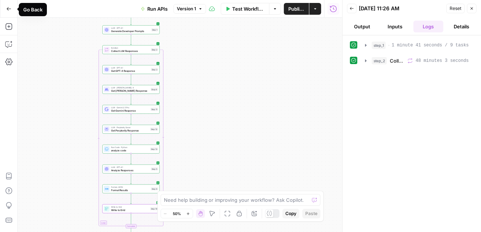
click at [13, 10] on button "Go Back" at bounding box center [8, 8] width 13 height 13
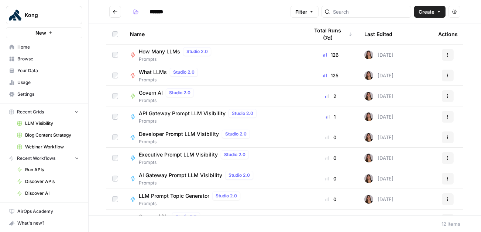
click at [41, 123] on span "LLM Visibility" at bounding box center [52, 123] width 54 height 7
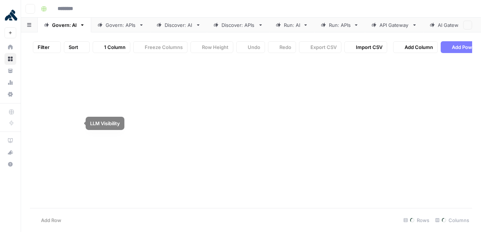
type input "**********"
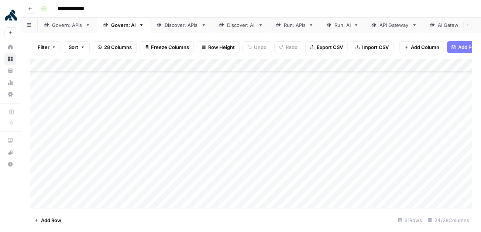
scroll to position [111, 0]
click at [294, 25] on div "Run: APIs" at bounding box center [295, 24] width 22 height 7
click at [330, 30] on link "API Gateway" at bounding box center [394, 25] width 58 height 15
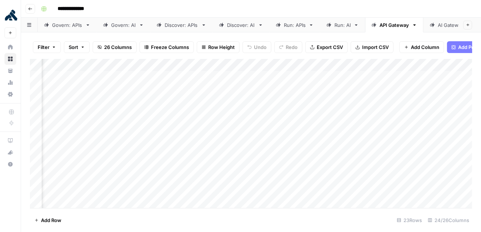
click at [57, 50] on button "Filter" at bounding box center [47, 47] width 28 height 12
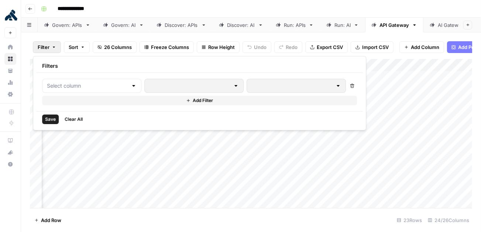
click at [57, 50] on button "Filter" at bounding box center [47, 47] width 28 height 12
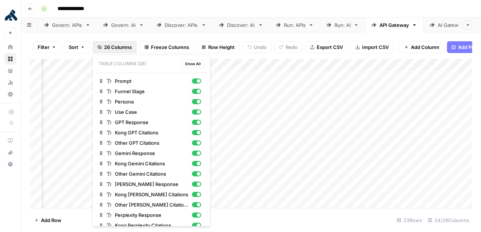
click at [119, 51] on button "26 Columns" at bounding box center [115, 47] width 44 height 12
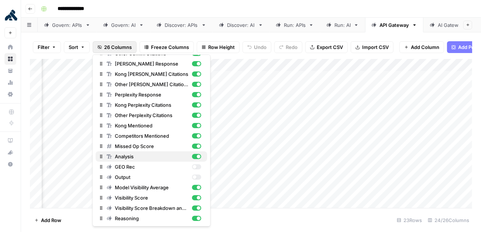
click at [197, 155] on div "button" at bounding box center [199, 157] width 4 height 4
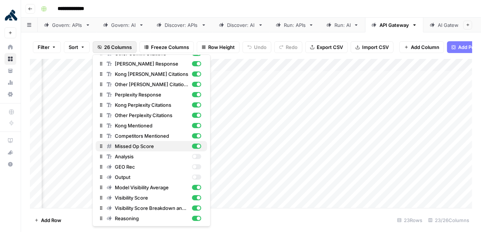
click at [197, 147] on div "button" at bounding box center [199, 147] width 4 height 4
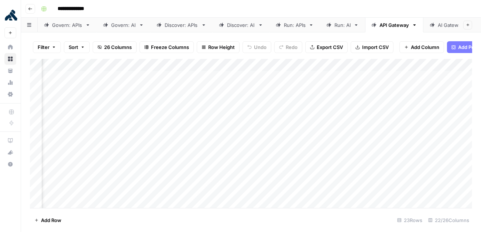
click at [330, 35] on div "Filter Sort 26 Columns Freeze Columns Row Height Undo Redo Export CSV Import CS…" at bounding box center [251, 132] width 460 height 200
drag, startPoint x: 259, startPoint y: 67, endPoint x: 238, endPoint y: 68, distance: 21.8
click at [237, 68] on div "Add Column" at bounding box center [251, 134] width 442 height 150
drag, startPoint x: 304, startPoint y: 65, endPoint x: 290, endPoint y: 65, distance: 14.4
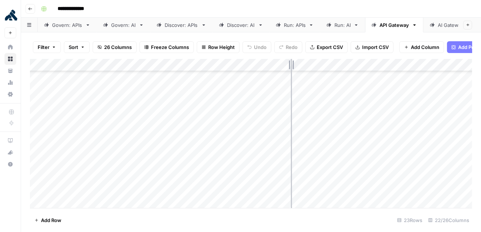
click at [290, 65] on div "Add Column" at bounding box center [251, 134] width 442 height 150
drag, startPoint x: 405, startPoint y: 64, endPoint x: 359, endPoint y: 72, distance: 46.7
click at [330, 72] on div "Add Column" at bounding box center [251, 134] width 442 height 150
drag, startPoint x: 441, startPoint y: 66, endPoint x: 400, endPoint y: 69, distance: 41.4
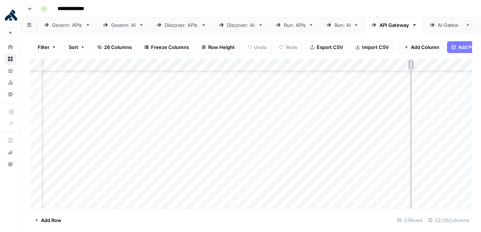
click at [330, 69] on div "Add Column" at bounding box center [251, 134] width 442 height 150
drag, startPoint x: 419, startPoint y: 65, endPoint x: 379, endPoint y: 64, distance: 39.5
click at [330, 65] on div "Add Column" at bounding box center [251, 134] width 442 height 150
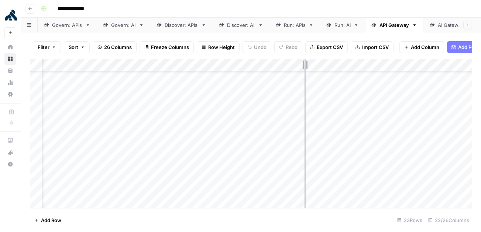
drag, startPoint x: 341, startPoint y: 66, endPoint x: 304, endPoint y: 65, distance: 36.9
click at [304, 65] on div "Add Column" at bounding box center [251, 134] width 442 height 150
drag, startPoint x: 377, startPoint y: 67, endPoint x: 343, endPoint y: 67, distance: 34.3
click at [330, 67] on div "Add Column" at bounding box center [251, 134] width 442 height 150
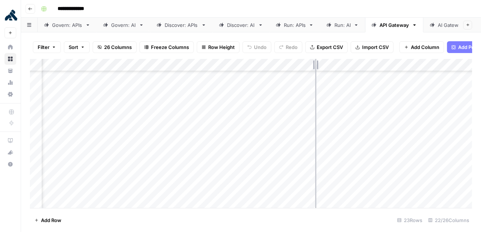
drag, startPoint x: 345, startPoint y: 64, endPoint x: 312, endPoint y: 63, distance: 32.9
click at [312, 63] on div "Add Column" at bounding box center [251, 134] width 442 height 150
drag, startPoint x: 381, startPoint y: 66, endPoint x: 343, endPoint y: 66, distance: 38.4
click at [330, 66] on div "Add Column" at bounding box center [251, 134] width 442 height 150
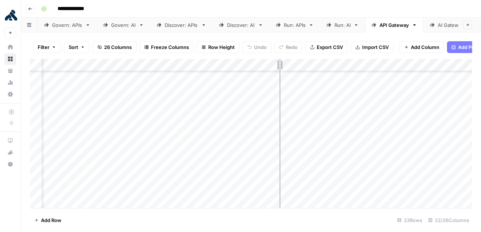
drag, startPoint x: 305, startPoint y: 63, endPoint x: 279, endPoint y: 63, distance: 26.6
click at [279, 63] on div "Add Column" at bounding box center [251, 134] width 442 height 150
drag, startPoint x: 345, startPoint y: 66, endPoint x: 311, endPoint y: 67, distance: 33.2
click at [311, 67] on div "Add Column" at bounding box center [251, 134] width 442 height 150
drag, startPoint x: 383, startPoint y: 65, endPoint x: 341, endPoint y: 65, distance: 42.1
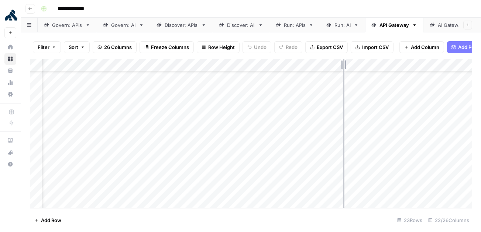
click at [330, 65] on div "Add Column" at bounding box center [251, 134] width 442 height 150
click at [330, 25] on div "Run: AI" at bounding box center [342, 24] width 16 height 7
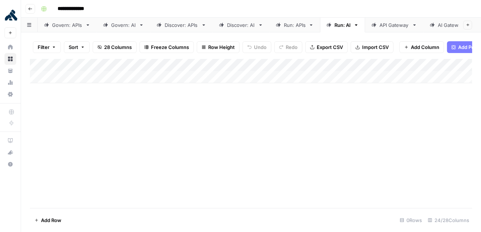
click at [293, 27] on div "Run: APIs" at bounding box center [295, 24] width 22 height 7
click at [122, 46] on span "28 Columns" at bounding box center [118, 47] width 28 height 7
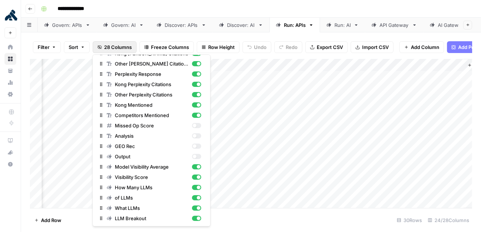
scroll to position [0, 1343]
click at [233, 113] on div "Add Column" at bounding box center [251, 134] width 442 height 150
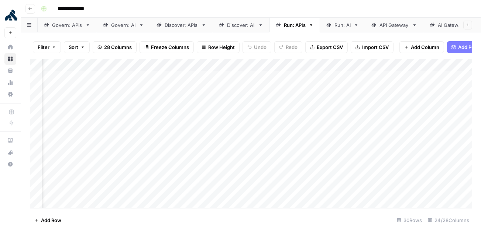
scroll to position [0, 1106]
click at [274, 75] on div "Add Column" at bounding box center [251, 134] width 442 height 150
click at [275, 90] on div "Add Column" at bounding box center [251, 134] width 442 height 150
click at [273, 103] on div "Add Column" at bounding box center [251, 134] width 442 height 150
click at [272, 116] on div "Add Column" at bounding box center [251, 134] width 442 height 150
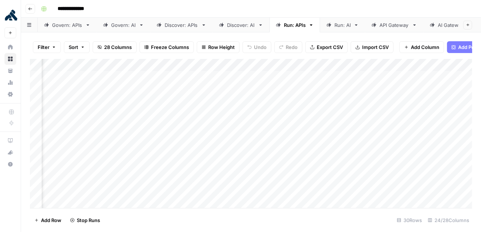
click at [272, 131] on div "Add Column" at bounding box center [251, 134] width 442 height 150
click at [278, 79] on div "Add Column" at bounding box center [251, 134] width 442 height 150
drag, startPoint x: 352, startPoint y: 62, endPoint x: 328, endPoint y: 62, distance: 23.6
click at [328, 62] on div "Add Column" at bounding box center [251, 134] width 442 height 150
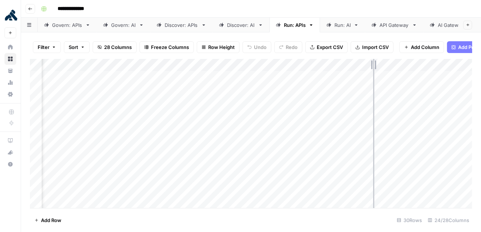
drag, startPoint x: 395, startPoint y: 68, endPoint x: 373, endPoint y: 68, distance: 22.1
click at [330, 69] on div "Add Column" at bounding box center [251, 134] width 442 height 150
drag, startPoint x: 373, startPoint y: 69, endPoint x: 386, endPoint y: 70, distance: 12.9
click at [330, 70] on div "Add Column" at bounding box center [251, 134] width 442 height 150
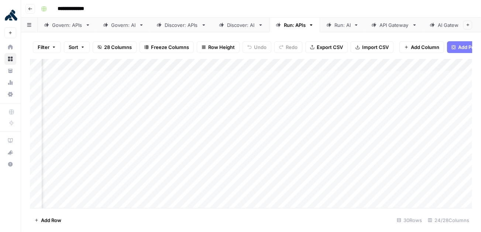
click at [321, 76] on div "Add Column" at bounding box center [251, 134] width 442 height 150
click at [319, 89] on div "Add Column" at bounding box center [251, 134] width 442 height 150
click at [320, 105] on div "Add Column" at bounding box center [251, 134] width 442 height 150
click at [320, 117] on div "Add Column" at bounding box center [251, 134] width 442 height 150
click at [320, 127] on div "Add Column" at bounding box center [251, 134] width 442 height 150
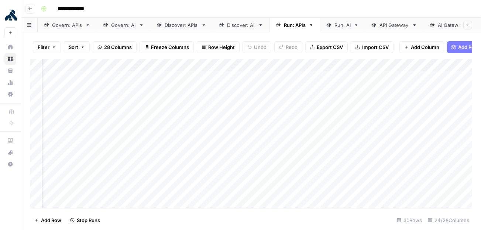
click at [330, 77] on div "Add Column" at bounding box center [251, 134] width 442 height 150
click at [330, 90] on div "Add Column" at bounding box center [251, 134] width 442 height 150
click at [330, 101] on div "Add Column" at bounding box center [251, 134] width 442 height 150
click at [330, 115] on div "Add Column" at bounding box center [251, 134] width 442 height 150
click at [330, 128] on div "Add Column" at bounding box center [251, 134] width 442 height 150
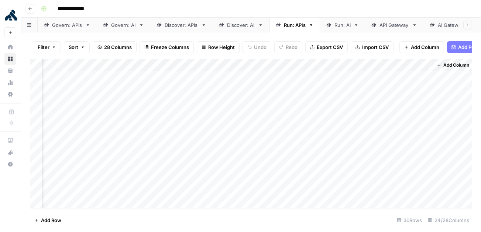
scroll to position [0, 1340]
drag, startPoint x: 285, startPoint y: 63, endPoint x: 266, endPoint y: 63, distance: 18.8
click at [266, 63] on div "Add Column" at bounding box center [251, 134] width 442 height 150
click at [275, 142] on div "Add Column" at bounding box center [251, 134] width 442 height 150
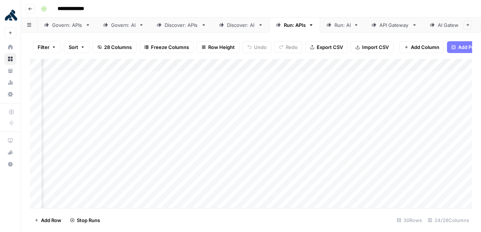
click at [274, 152] on div "Add Column" at bounding box center [251, 134] width 442 height 150
click at [273, 163] on div "Add Column" at bounding box center [251, 134] width 442 height 150
click at [330, 141] on div "Add Column" at bounding box center [251, 134] width 442 height 150
click at [330, 153] on div "Add Column" at bounding box center [251, 134] width 442 height 150
click at [330, 166] on div "Add Column" at bounding box center [251, 134] width 442 height 150
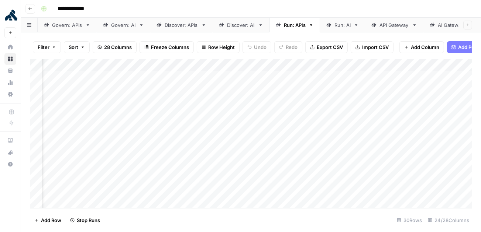
scroll to position [0, 1294]
click at [294, 140] on div "Add Column" at bounding box center [251, 134] width 442 height 150
click at [290, 154] on div "Add Column" at bounding box center [251, 134] width 442 height 150
click at [290, 166] on div "Add Column" at bounding box center [251, 134] width 442 height 150
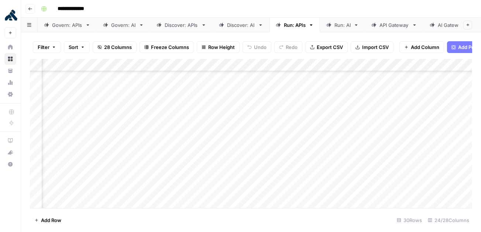
click at [237, 102] on div "Add Column" at bounding box center [251, 134] width 442 height 150
click at [240, 117] on div "Add Column" at bounding box center [251, 134] width 442 height 150
click at [242, 131] on div "Add Column" at bounding box center [251, 134] width 442 height 150
click at [240, 143] on div "Add Column" at bounding box center [251, 134] width 442 height 150
click at [239, 155] on div "Add Column" at bounding box center [251, 134] width 442 height 150
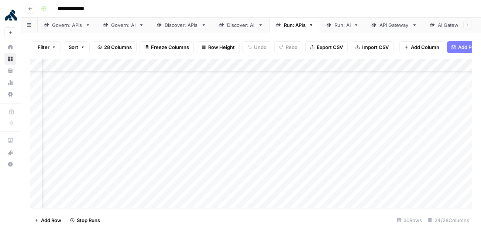
click at [236, 168] on div "Add Column" at bounding box center [251, 134] width 442 height 150
click at [330, 103] on div "Add Column" at bounding box center [251, 134] width 442 height 150
click at [330, 115] on div "Add Column" at bounding box center [251, 134] width 442 height 150
click at [330, 129] on div "Add Column" at bounding box center [251, 134] width 442 height 150
click at [330, 141] on div "Add Column" at bounding box center [251, 134] width 442 height 150
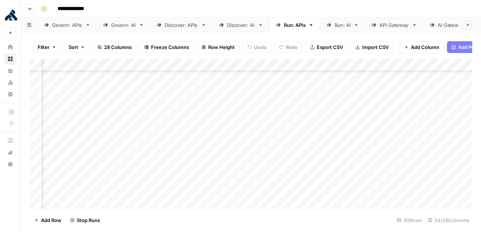
click at [330, 155] on div "Add Column" at bounding box center [251, 134] width 442 height 150
click at [330, 168] on div "Add Column" at bounding box center [251, 134] width 442 height 150
click at [330, 103] on div "Add Column" at bounding box center [251, 134] width 442 height 150
click at [330, 118] on div "Add Column" at bounding box center [251, 134] width 442 height 150
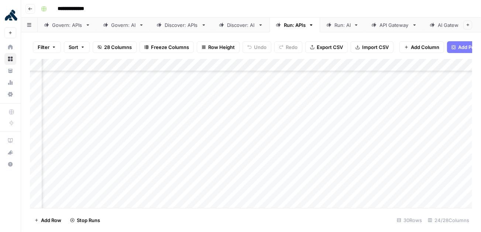
click at [330, 128] on div "Add Column" at bounding box center [251, 134] width 442 height 150
click at [330, 141] on div "Add Column" at bounding box center [251, 134] width 442 height 150
click at [330, 155] on div "Add Column" at bounding box center [251, 134] width 442 height 150
click at [330, 166] on div "Add Column" at bounding box center [251, 134] width 442 height 150
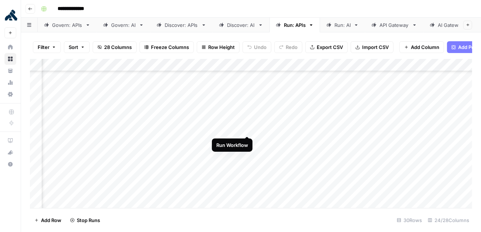
click at [246, 129] on div "Add Column" at bounding box center [251, 134] width 442 height 150
click at [97, 76] on div "Add Column" at bounding box center [251, 134] width 442 height 150
click at [95, 89] on div "Add Column" at bounding box center [251, 134] width 442 height 150
click at [91, 101] on div "Add Column" at bounding box center [251, 134] width 442 height 150
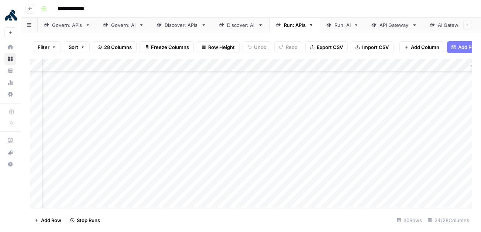
click at [91, 114] on div "Add Column" at bounding box center [251, 134] width 442 height 150
click at [92, 127] on div "Add Column" at bounding box center [251, 134] width 442 height 150
click at [93, 140] on div "Add Column" at bounding box center [251, 134] width 442 height 150
click at [93, 152] on div "Add Column" at bounding box center [251, 134] width 442 height 150
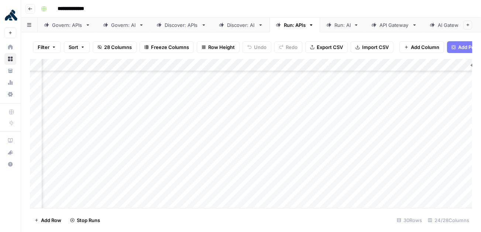
click at [198, 98] on div "Add Column" at bounding box center [251, 134] width 442 height 150
click at [198, 109] on div "Add Column" at bounding box center [251, 134] width 442 height 150
click at [199, 121] on div "Add Column" at bounding box center [251, 134] width 442 height 150
click at [198, 136] on div "Add Column" at bounding box center [251, 134] width 442 height 150
click at [197, 149] on div "Add Column" at bounding box center [251, 134] width 442 height 150
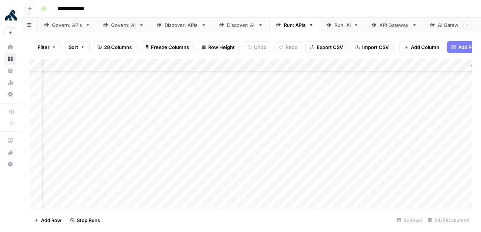
click at [198, 160] on div "Add Column" at bounding box center [251, 134] width 442 height 150
click at [198, 172] on div "Add Column" at bounding box center [251, 134] width 442 height 150
click at [297, 94] on div "Add Column" at bounding box center [251, 134] width 442 height 150
click at [297, 107] on div "Add Column" at bounding box center [251, 134] width 442 height 150
click at [295, 121] on div "Add Column" at bounding box center [251, 134] width 442 height 150
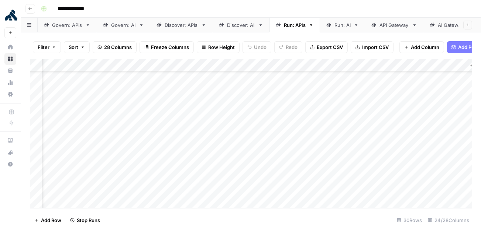
click at [295, 134] on div "Add Column" at bounding box center [251, 134] width 442 height 150
click at [296, 149] on div "Add Column" at bounding box center [251, 134] width 442 height 150
click at [296, 159] on div "Add Column" at bounding box center [251, 134] width 442 height 150
click at [295, 170] on div "Add Column" at bounding box center [251, 134] width 442 height 150
click at [389, 28] on div "API Gateway" at bounding box center [394, 24] width 30 height 7
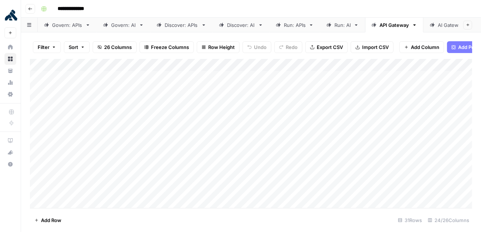
click at [37, 69] on div "Add Column" at bounding box center [251, 134] width 442 height 150
click at [38, 191] on div "Add Column" at bounding box center [251, 134] width 442 height 150
click at [55, 220] on span "Delete 30 Rows" at bounding box center [52, 220] width 36 height 7
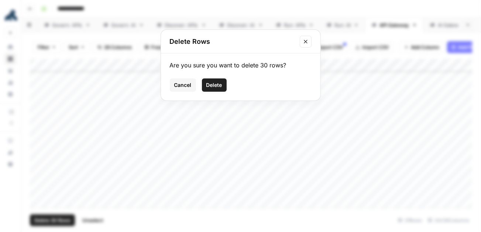
click at [214, 85] on span "Delete" at bounding box center [214, 85] width 16 height 7
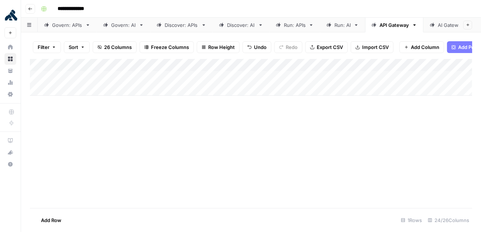
scroll to position [0, 0]
click at [440, 27] on div "AI Gateway" at bounding box center [451, 24] width 27 height 7
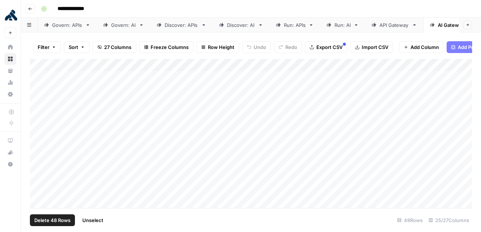
click at [35, 65] on div "Add Column" at bounding box center [251, 134] width 442 height 150
click at [56, 219] on span "Delete 48 Rows" at bounding box center [52, 220] width 36 height 7
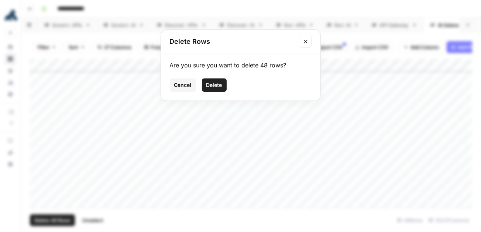
click at [213, 87] on span "Delete" at bounding box center [214, 85] width 16 height 7
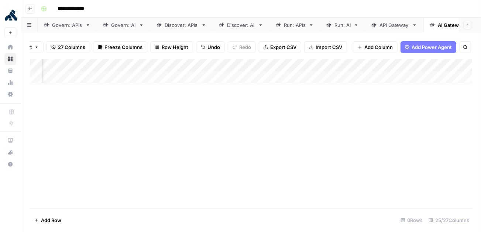
scroll to position [0, 1061]
click at [292, 25] on div "Run: APIs" at bounding box center [295, 24] width 22 height 7
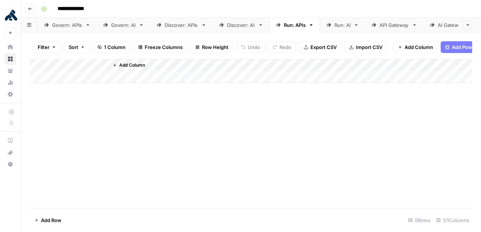
click at [245, 28] on div "Discover: AI" at bounding box center [241, 24] width 28 height 7
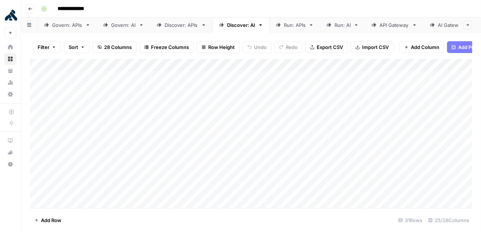
click at [284, 25] on div "Run: APIs" at bounding box center [295, 24] width 22 height 7
click at [74, 28] on div "Govern: APIs" at bounding box center [67, 24] width 30 height 7
click at [372, 126] on div "Add Column" at bounding box center [251, 134] width 442 height 150
click at [368, 65] on div "Add Column" at bounding box center [251, 134] width 442 height 150
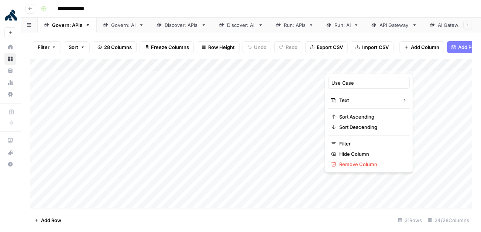
click at [424, 107] on div "Add Column" at bounding box center [251, 134] width 442 height 150
click at [368, 65] on div "Add Column" at bounding box center [251, 134] width 442 height 150
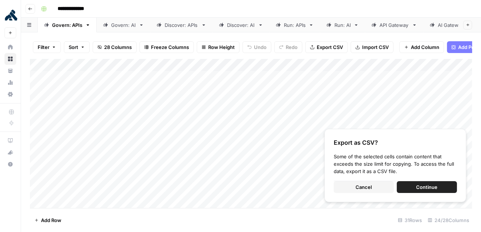
click at [418, 120] on div "Add Column" at bounding box center [251, 134] width 442 height 150
click at [390, 191] on button "Cancel" at bounding box center [363, 187] width 60 height 12
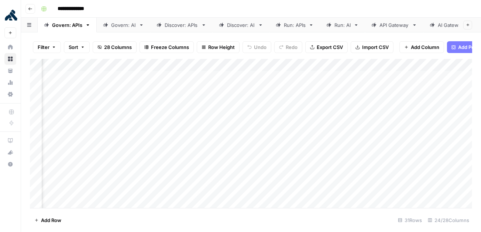
scroll to position [0, 222]
click at [327, 46] on span "Export CSV" at bounding box center [330, 47] width 26 height 7
click at [357, 75] on div "Add Column" at bounding box center [251, 134] width 442 height 150
click at [369, 133] on div "Add Column" at bounding box center [251, 134] width 442 height 150
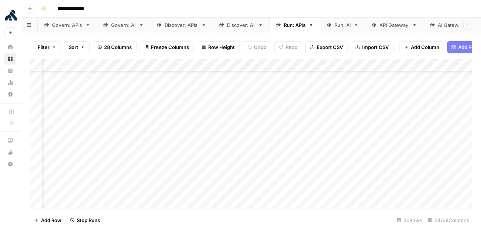
scroll to position [156, 1287]
click at [121, 97] on div "Add Column" at bounding box center [251, 134] width 442 height 150
click at [121, 135] on div "Add Column" at bounding box center [251, 134] width 442 height 150
click at [191, 133] on div "Add Column" at bounding box center [251, 134] width 442 height 150
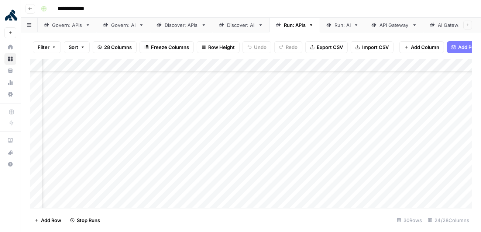
click at [192, 146] on div "Add Column" at bounding box center [251, 134] width 442 height 150
click at [191, 160] on div "Add Column" at bounding box center [251, 134] width 442 height 150
click at [192, 173] on div "Add Column" at bounding box center [251, 134] width 442 height 150
click at [193, 144] on div "Add Column" at bounding box center [251, 134] width 442 height 150
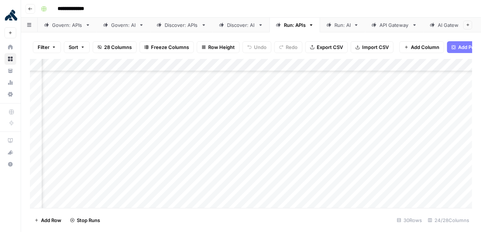
click at [192, 156] on div "Add Column" at bounding box center [251, 134] width 442 height 150
click at [191, 169] on div "Add Column" at bounding box center [251, 134] width 442 height 150
click at [191, 180] on div "Add Column" at bounding box center [251, 134] width 442 height 150
click at [191, 195] on div "Add Column" at bounding box center [251, 134] width 442 height 150
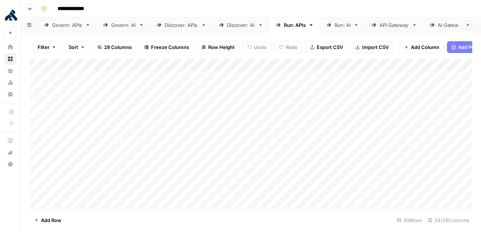
click at [159, 79] on div "Add Column" at bounding box center [251, 134] width 442 height 150
click at [165, 89] on div "Add Column" at bounding box center [251, 134] width 442 height 150
click at [164, 105] on div "Add Column" at bounding box center [251, 134] width 442 height 150
click at [163, 115] on div "Add Column" at bounding box center [251, 134] width 442 height 150
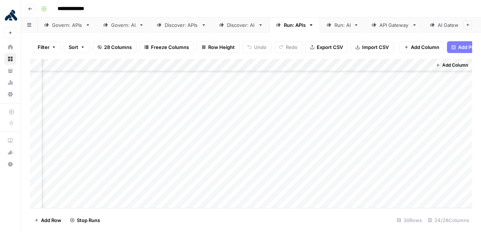
click at [162, 126] on div "Add Column" at bounding box center [251, 134] width 442 height 150
click at [163, 142] on div "Add Column" at bounding box center [251, 134] width 442 height 150
click at [163, 153] on div "Add Column" at bounding box center [251, 134] width 442 height 150
click at [163, 165] on div "Add Column" at bounding box center [251, 134] width 442 height 150
click at [163, 176] on div "Add Column" at bounding box center [251, 134] width 442 height 150
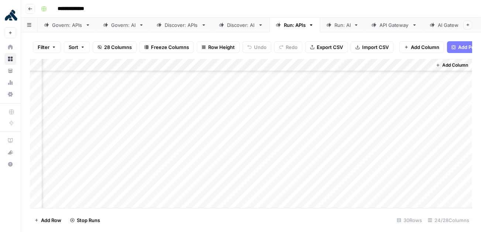
click at [163, 191] on div "Add Column" at bounding box center [251, 134] width 442 height 150
click at [157, 140] on div "Add Column" at bounding box center [251, 134] width 442 height 150
click at [159, 177] on div "Add Column" at bounding box center [251, 134] width 442 height 150
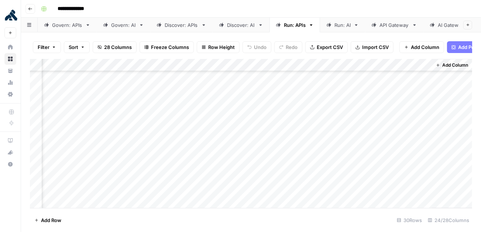
click at [263, 91] on div "Add Column" at bounding box center [251, 134] width 442 height 150
click at [261, 103] on div "Add Column" at bounding box center [251, 134] width 442 height 150
click at [260, 113] on div "Add Column" at bounding box center [251, 134] width 442 height 150
click at [260, 126] on div "Add Column" at bounding box center [251, 134] width 442 height 150
click at [260, 140] on div "Add Column" at bounding box center [251, 134] width 442 height 150
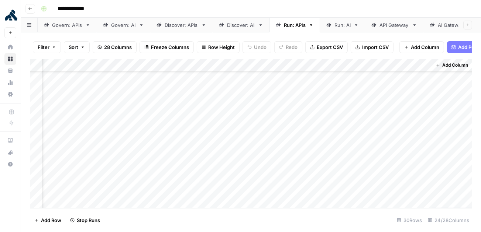
click at [260, 153] on div "Add Column" at bounding box center [251, 134] width 442 height 150
click at [260, 163] on div "Add Column" at bounding box center [251, 134] width 442 height 150
click at [260, 177] on div "Add Column" at bounding box center [251, 134] width 442 height 150
click at [260, 189] on div "Add Column" at bounding box center [251, 134] width 442 height 150
click at [86, 139] on div "Add Column" at bounding box center [251, 134] width 442 height 150
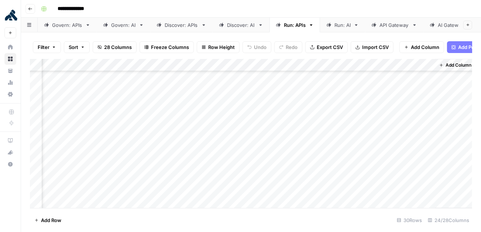
scroll to position [251, 1318]
drag, startPoint x: 122, startPoint y: 79, endPoint x: 119, endPoint y: 290, distance: 211.0
click at [119, 232] on html "**********" at bounding box center [240, 116] width 481 height 232
drag, startPoint x: 218, startPoint y: 76, endPoint x: 224, endPoint y: 277, distance: 201.5
click at [224, 232] on html "**********" at bounding box center [240, 116] width 481 height 232
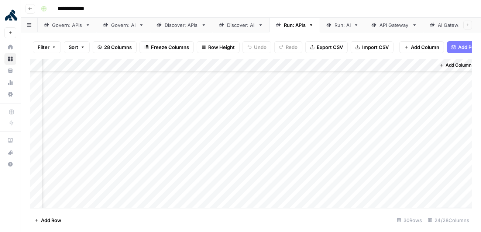
drag, startPoint x: 372, startPoint y: 76, endPoint x: 371, endPoint y: 276, distance: 199.2
click at [371, 232] on html "**********" at bounding box center [240, 116] width 481 height 232
click at [398, 27] on div "API Gateway" at bounding box center [394, 24] width 30 height 7
click at [224, 76] on div "Add Column" at bounding box center [251, 134] width 442 height 150
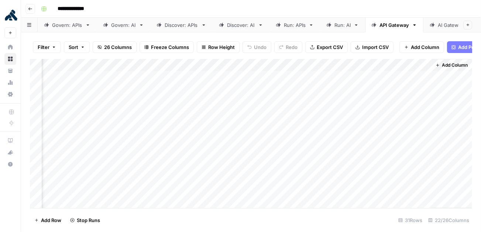
click at [200, 89] on div "Add Column" at bounding box center [251, 134] width 442 height 150
click at [196, 102] on div "Add Column" at bounding box center [251, 134] width 442 height 150
click at [196, 115] on div "Add Column" at bounding box center [251, 134] width 442 height 150
click at [194, 93] on div "Add Column" at bounding box center [251, 134] width 442 height 150
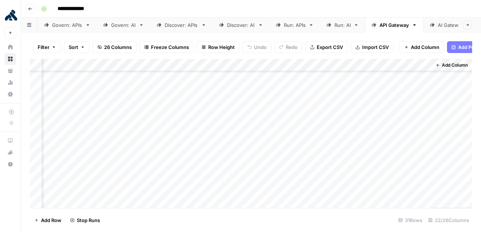
click at [196, 106] on div "Add Column" at bounding box center [251, 134] width 442 height 150
click at [197, 118] on div "Add Column" at bounding box center [251, 134] width 442 height 150
click at [197, 131] on div "Add Column" at bounding box center [251, 134] width 442 height 150
click at [197, 144] on div "Add Column" at bounding box center [251, 134] width 442 height 150
click at [197, 154] on div "Add Column" at bounding box center [251, 134] width 442 height 150
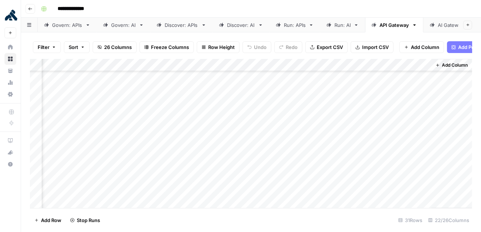
click at [197, 170] on div "Add Column" at bounding box center [251, 134] width 442 height 150
click at [197, 101] on div "Add Column" at bounding box center [251, 134] width 442 height 150
click at [196, 116] on div "Add Column" at bounding box center [251, 134] width 442 height 150
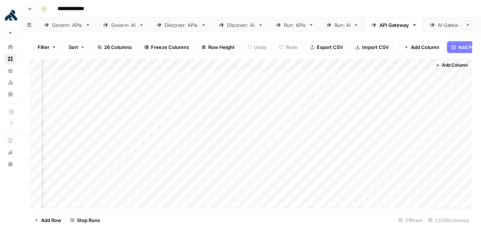
click at [350, 65] on div "Add Column" at bounding box center [251, 134] width 442 height 150
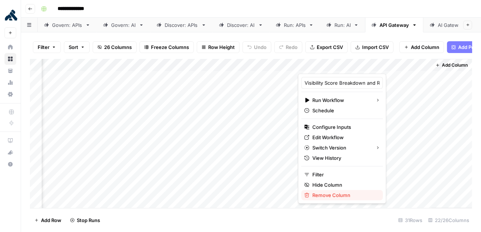
click at [337, 193] on span "Remove Column" at bounding box center [344, 195] width 65 height 7
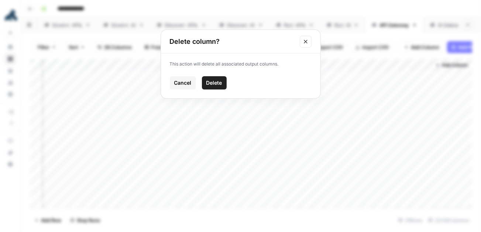
click at [220, 83] on span "Delete" at bounding box center [214, 82] width 16 height 7
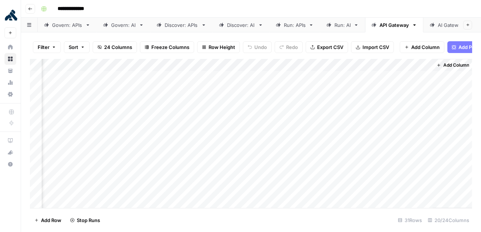
scroll to position [0, 727]
click at [452, 66] on span "Add Column" at bounding box center [455, 65] width 26 height 7
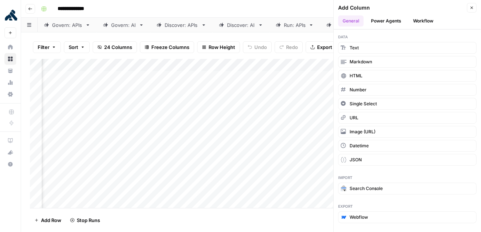
click at [426, 24] on button "Workflow" at bounding box center [422, 20] width 29 height 11
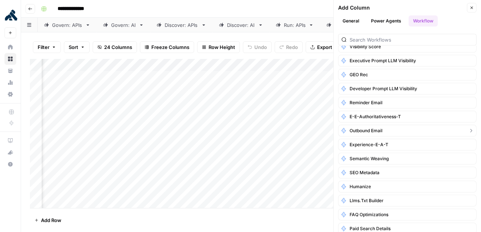
scroll to position [0, 0]
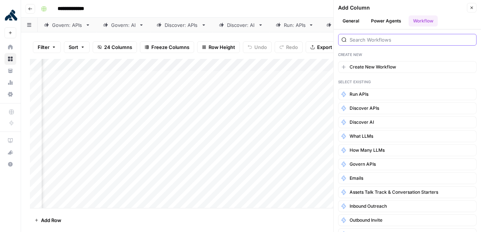
click at [371, 40] on input "search" at bounding box center [411, 39] width 124 height 7
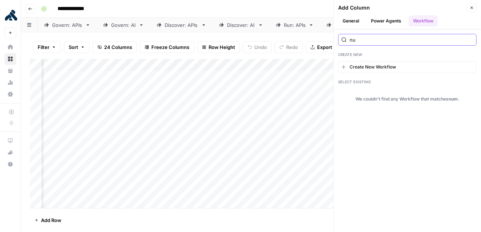
type input "n"
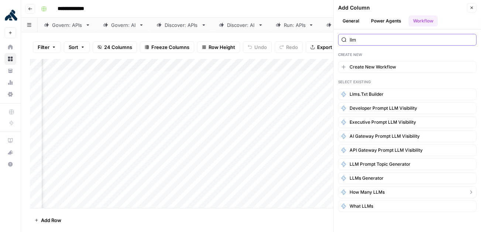
type input "llm"
click at [420, 192] on button "How Many LLMs" at bounding box center [407, 193] width 138 height 12
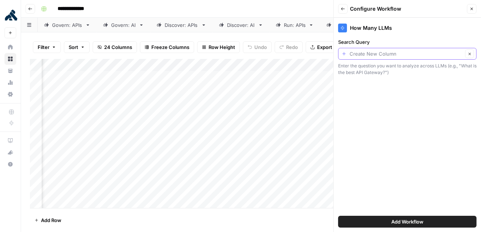
click at [419, 55] on input "Search Query" at bounding box center [405, 53] width 113 height 7
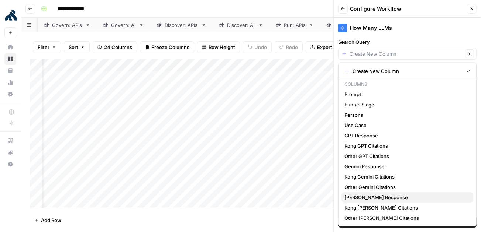
scroll to position [93, 0]
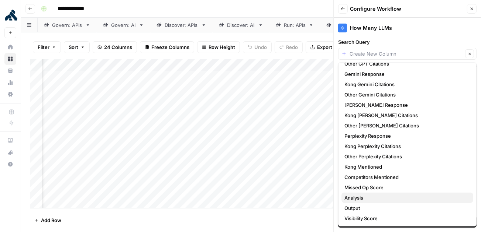
click at [401, 196] on span "Analysis" at bounding box center [405, 197] width 123 height 7
type input "Analysis"
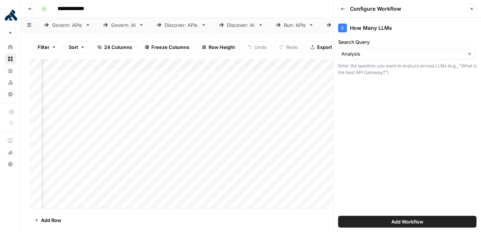
click at [411, 221] on span "Add Workflow" at bounding box center [407, 221] width 32 height 7
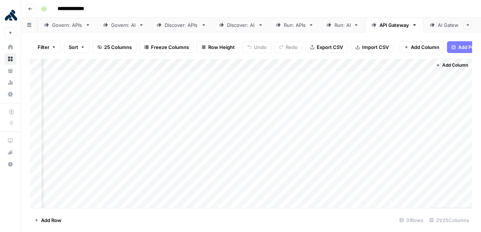
scroll to position [0, 794]
click at [397, 76] on div "Add Column" at bounding box center [251, 134] width 442 height 150
click at [291, 77] on div "Add Column" at bounding box center [251, 134] width 442 height 150
click at [416, 77] on div "Add Column" at bounding box center [251, 134] width 442 height 150
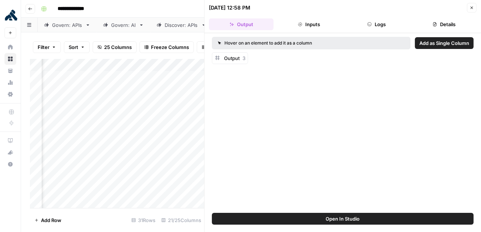
click at [469, 8] on icon "button" at bounding box center [471, 8] width 4 height 4
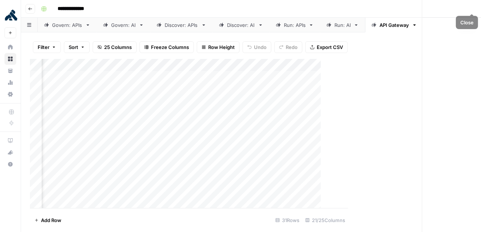
scroll to position [0, 785]
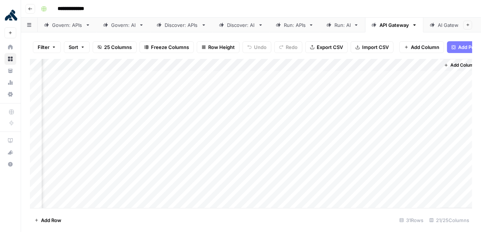
click at [454, 66] on span "Add Column" at bounding box center [463, 65] width 26 height 7
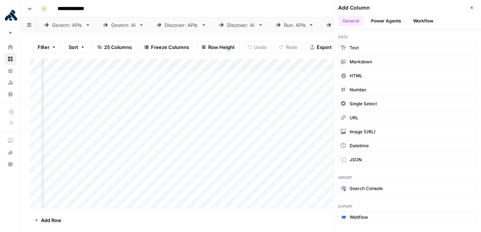
click at [473, 12] on button "Close" at bounding box center [472, 8] width 10 height 10
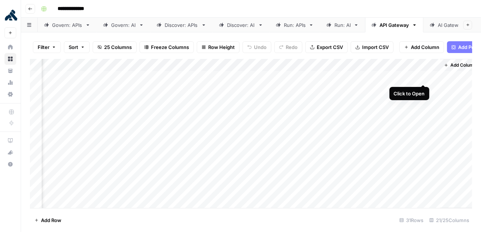
click at [422, 77] on div "Add Column" at bounding box center [251, 134] width 442 height 150
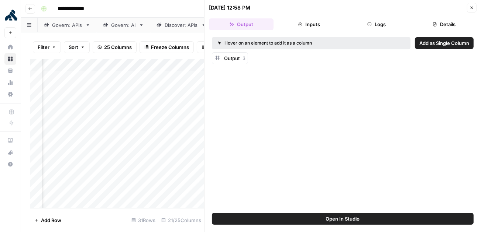
click at [449, 44] on span "Add as Single Column" at bounding box center [444, 42] width 50 height 7
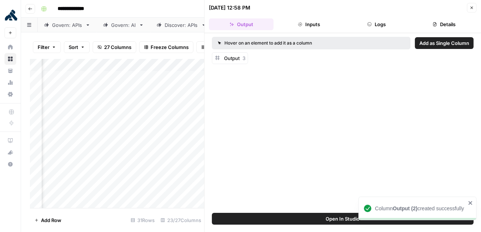
click at [473, 8] on icon "button" at bounding box center [471, 8] width 4 height 4
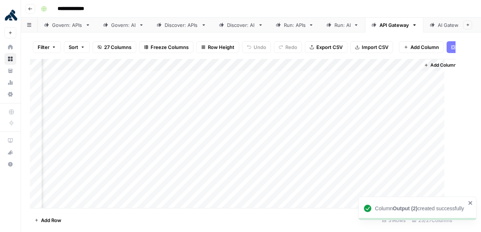
scroll to position [0, 918]
click at [367, 65] on div "Add Column" at bounding box center [251, 134] width 442 height 150
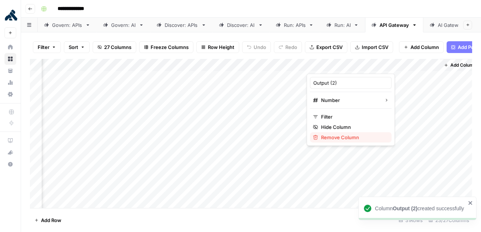
click at [337, 136] on span "Remove Column" at bounding box center [353, 137] width 65 height 7
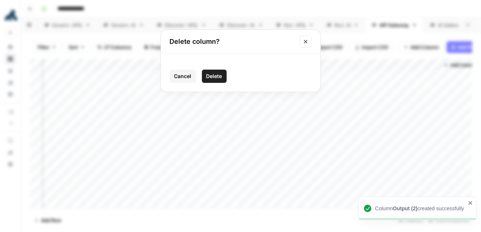
click at [212, 76] on span "Delete" at bounding box center [214, 76] width 16 height 7
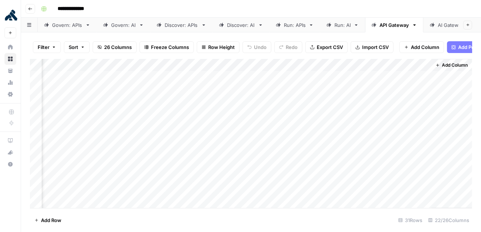
scroll to position [0, 860]
click at [393, 63] on div "Add Column" at bounding box center [251, 134] width 442 height 150
click at [393, 63] on div at bounding box center [397, 66] width 67 height 15
click at [395, 79] on input "Output (1)" at bounding box center [408, 82] width 75 height 7
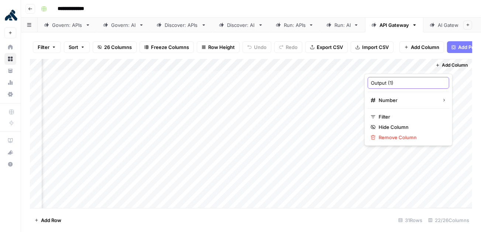
click at [395, 80] on input "Output (1)" at bounding box center [408, 82] width 75 height 7
type input "Number of LLMs"
click at [440, 96] on div "Add Column" at bounding box center [451, 133] width 41 height 149
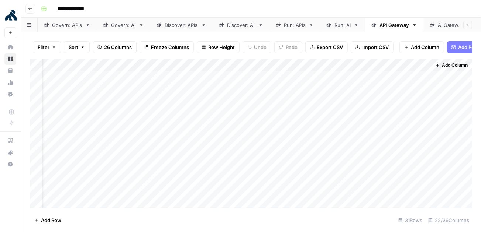
click at [402, 65] on div "Add Column" at bounding box center [251, 134] width 442 height 150
click at [397, 87] on div "Output (1)" at bounding box center [408, 83] width 82 height 12
click at [397, 86] on div "Add Column" at bounding box center [251, 134] width 442 height 150
click at [402, 69] on div "Add Column" at bounding box center [251, 134] width 442 height 150
click at [397, 78] on div "Output (1)" at bounding box center [408, 83] width 82 height 12
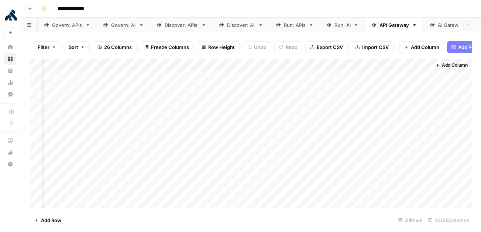
click at [399, 68] on div "Add Column" at bounding box center [251, 134] width 442 height 150
click at [398, 81] on input "Output (1)" at bounding box center [408, 82] width 75 height 7
type input "O"
type input "Number of LLMs"
drag, startPoint x: 429, startPoint y: 65, endPoint x: 403, endPoint y: 65, distance: 26.2
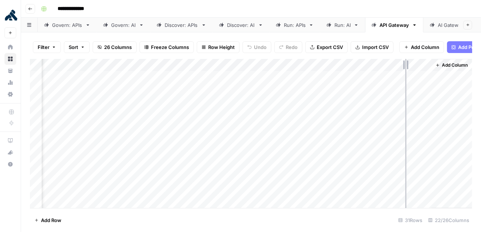
click at [404, 65] on div "Add Column" at bounding box center [251, 134] width 442 height 150
click at [448, 65] on span "Add Column" at bounding box center [455, 65] width 26 height 7
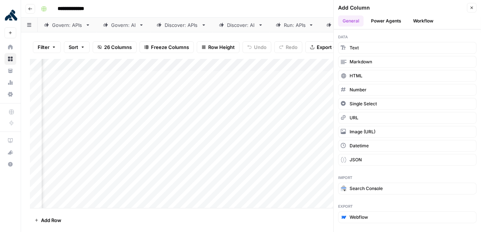
click at [418, 21] on button "Workflow" at bounding box center [422, 20] width 29 height 11
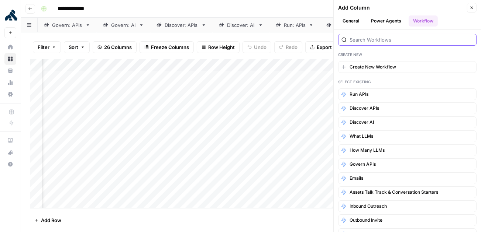
click at [406, 38] on input "search" at bounding box center [411, 39] width 124 height 7
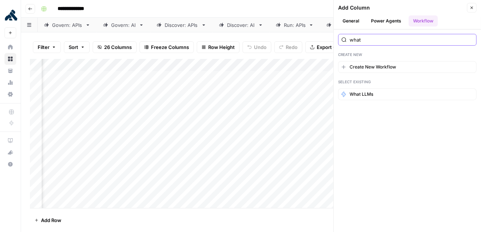
type input "what"
click at [399, 92] on button "What LLMs" at bounding box center [407, 95] width 138 height 12
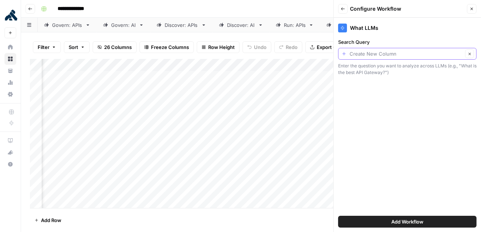
click at [375, 53] on input "Search Query" at bounding box center [405, 53] width 113 height 7
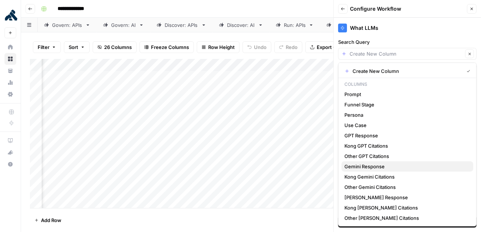
scroll to position [103, 0]
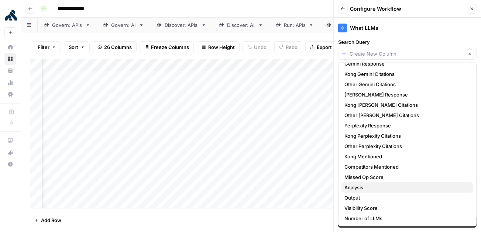
click at [387, 186] on span "Analysis" at bounding box center [405, 187] width 123 height 7
type input "Analysis"
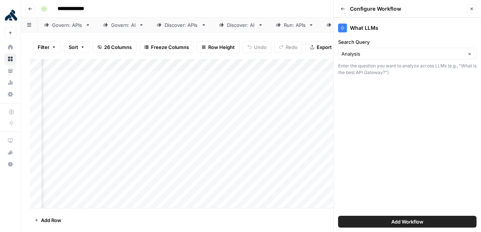
click at [405, 221] on span "Add Workflow" at bounding box center [407, 221] width 32 height 7
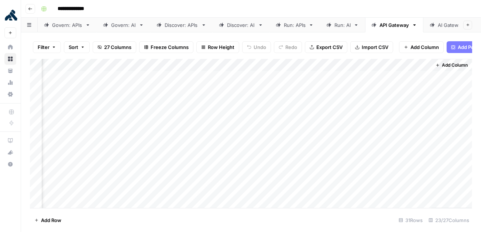
scroll to position [0, 900]
click at [400, 78] on div "Add Column" at bounding box center [251, 134] width 442 height 150
click at [186, 114] on div "Add Column" at bounding box center [251, 134] width 442 height 150
click at [186, 164] on div "Add Column" at bounding box center [251, 134] width 442 height 150
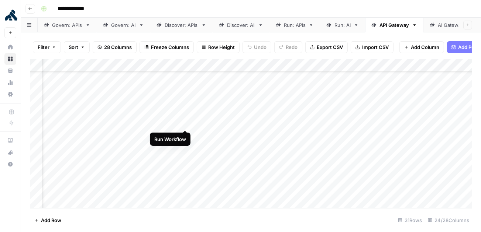
click at [187, 123] on div "Add Column" at bounding box center [251, 134] width 442 height 150
click at [92, 122] on div "Add Column" at bounding box center [251, 134] width 442 height 150
click at [92, 134] on div "Add Column" at bounding box center [251, 134] width 442 height 150
click at [91, 148] on div "Add Column" at bounding box center [251, 134] width 442 height 150
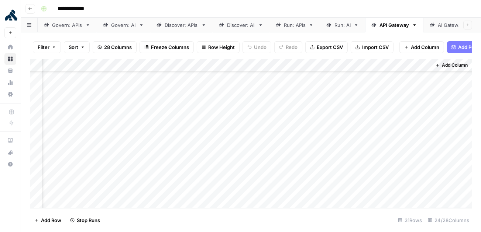
click at [91, 159] on div "Add Column" at bounding box center [251, 134] width 442 height 150
click at [91, 171] on div "Add Column" at bounding box center [251, 134] width 442 height 150
click at [91, 183] on div "Add Column" at bounding box center [251, 134] width 442 height 150
click at [91, 198] on div "Add Column" at bounding box center [251, 134] width 442 height 150
click at [224, 122] on div "Add Column" at bounding box center [251, 134] width 442 height 150
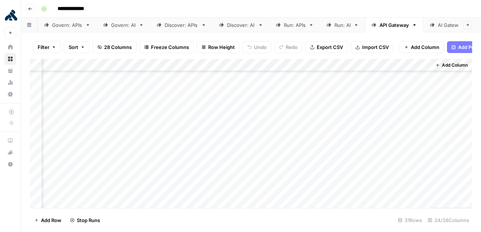
click at [223, 136] on div "Add Column" at bounding box center [251, 134] width 442 height 150
click at [220, 148] on div "Add Column" at bounding box center [251, 134] width 442 height 150
click at [220, 160] on div "Add Column" at bounding box center [251, 134] width 442 height 150
click at [221, 171] on div "Add Column" at bounding box center [251, 134] width 442 height 150
click at [221, 184] on div "Add Column" at bounding box center [251, 134] width 442 height 150
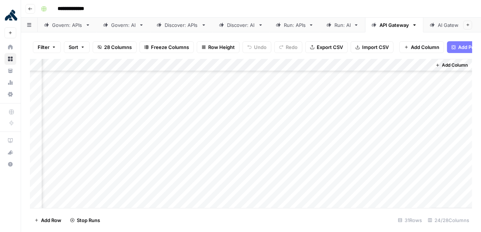
click at [222, 196] on div "Add Column" at bounding box center [251, 134] width 442 height 150
drag, startPoint x: 258, startPoint y: 62, endPoint x: 245, endPoint y: 62, distance: 12.5
click at [245, 62] on div "Add Column" at bounding box center [251, 134] width 442 height 150
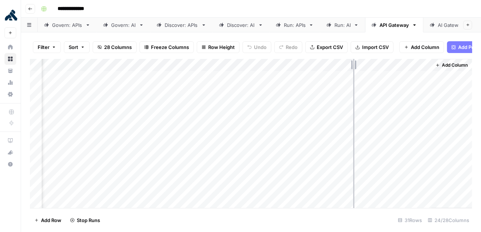
drag, startPoint x: 363, startPoint y: 63, endPoint x: 352, endPoint y: 63, distance: 11.4
click at [352, 63] on div "Add Column" at bounding box center [251, 134] width 442 height 150
drag, startPoint x: 217, startPoint y: 64, endPoint x: 189, endPoint y: 63, distance: 27.7
click at [189, 63] on div "Add Column" at bounding box center [251, 134] width 442 height 150
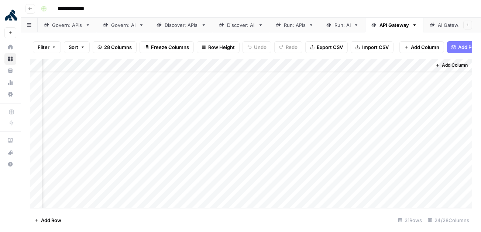
scroll to position [0, 914]
click at [170, 127] on div "Add Column" at bounding box center [251, 134] width 442 height 150
click at [243, 88] on div "Add Column" at bounding box center [251, 134] width 442 height 150
click at [247, 102] on div "Add Column" at bounding box center [251, 134] width 442 height 150
click at [244, 116] on div "Add Column" at bounding box center [251, 134] width 442 height 150
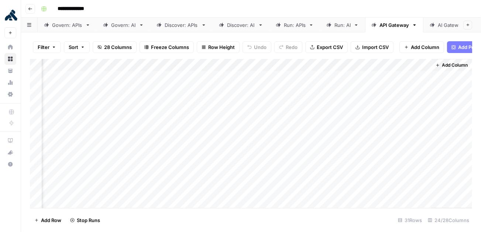
click at [338, 90] on div "Add Column" at bounding box center [251, 134] width 442 height 150
click at [336, 101] on div "Add Column" at bounding box center [251, 134] width 442 height 150
click at [336, 114] on div "Add Column" at bounding box center [251, 134] width 442 height 150
click at [243, 127] on div "Add Column" at bounding box center [251, 134] width 442 height 150
click at [335, 127] on div "Add Column" at bounding box center [251, 134] width 442 height 150
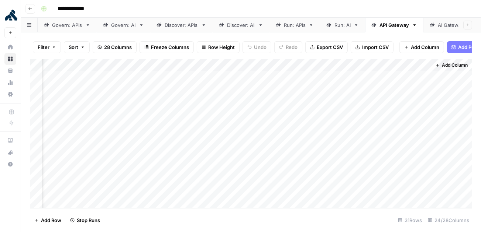
click at [239, 139] on div "Add Column" at bounding box center [251, 134] width 442 height 150
click at [242, 152] on div "Add Column" at bounding box center [251, 134] width 442 height 150
click at [242, 165] on div "Add Column" at bounding box center [251, 134] width 442 height 150
click at [243, 176] on div "Add Column" at bounding box center [251, 134] width 442 height 150
click at [243, 189] on div "Add Column" at bounding box center [251, 134] width 442 height 150
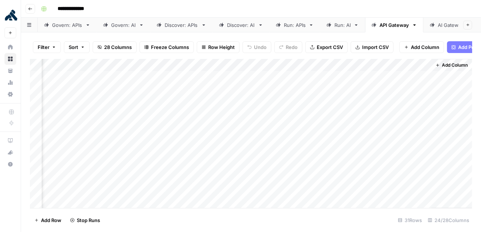
click at [244, 202] on div "Add Column" at bounding box center [251, 134] width 442 height 150
click at [242, 179] on div "Add Column" at bounding box center [251, 134] width 442 height 150
click at [242, 194] on div "Add Column" at bounding box center [251, 134] width 442 height 150
click at [336, 105] on div "Add Column" at bounding box center [251, 134] width 442 height 150
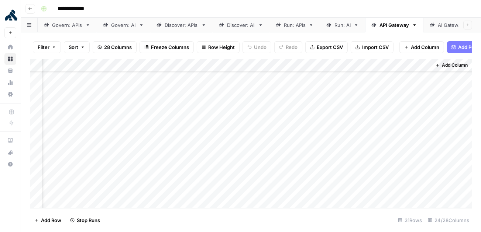
click at [336, 117] on div "Add Column" at bounding box center [251, 134] width 442 height 150
click at [336, 128] on div "Add Column" at bounding box center [251, 134] width 442 height 150
click at [338, 149] on div "Add Column" at bounding box center [251, 134] width 442 height 150
click at [335, 163] on div "Add Column" at bounding box center [251, 134] width 442 height 150
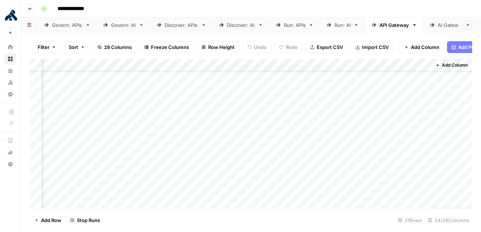
click at [335, 176] on div "Add Column" at bounding box center [251, 134] width 442 height 150
click at [336, 188] on div "Add Column" at bounding box center [251, 134] width 442 height 150
click at [338, 201] on div "Add Column" at bounding box center [251, 134] width 442 height 150
click at [337, 110] on div "Add Column" at bounding box center [251, 134] width 442 height 150
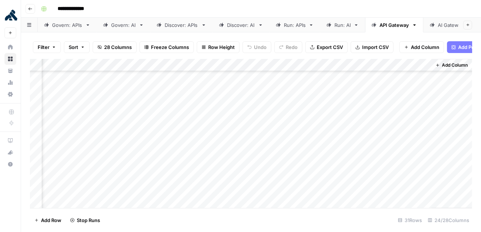
click at [337, 124] on div "Add Column" at bounding box center [251, 134] width 442 height 150
click at [337, 137] on div "Add Column" at bounding box center [251, 134] width 442 height 150
click at [337, 148] on div "Add Column" at bounding box center [251, 134] width 442 height 150
click at [336, 162] on div "Add Column" at bounding box center [251, 134] width 442 height 150
click at [337, 173] on div "Add Column" at bounding box center [251, 134] width 442 height 150
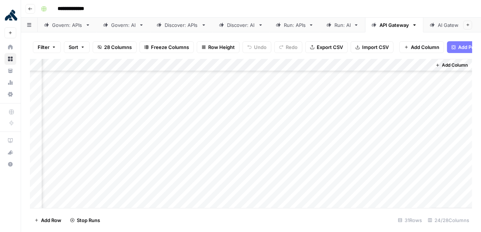
click at [336, 187] on div "Add Column" at bounding box center [251, 134] width 442 height 150
click at [145, 142] on div "Add Column" at bounding box center [251, 134] width 442 height 150
click at [145, 158] on div "Add Column" at bounding box center [251, 134] width 442 height 150
click at [145, 169] on div "Add Column" at bounding box center [251, 134] width 442 height 150
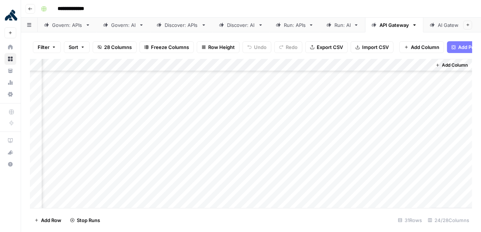
click at [145, 179] on div "Add Column" at bounding box center [251, 134] width 442 height 150
click at [145, 191] on div "Add Column" at bounding box center [251, 134] width 442 height 150
click at [245, 93] on div "Add Column" at bounding box center [251, 134] width 442 height 150
click at [243, 106] on div "Add Column" at bounding box center [251, 134] width 442 height 150
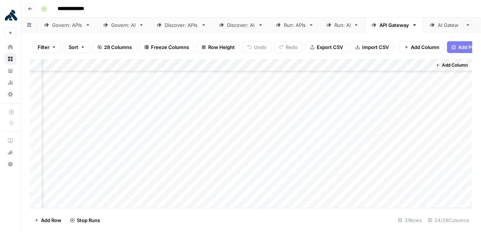
click at [243, 118] on div "Add Column" at bounding box center [251, 134] width 442 height 150
click at [243, 129] on div "Add Column" at bounding box center [251, 134] width 442 height 150
click at [171, 143] on div "Add Column" at bounding box center [251, 134] width 442 height 150
click at [339, 92] on div "Add Column" at bounding box center [251, 134] width 442 height 150
click at [336, 103] on div "Add Column" at bounding box center [251, 134] width 442 height 150
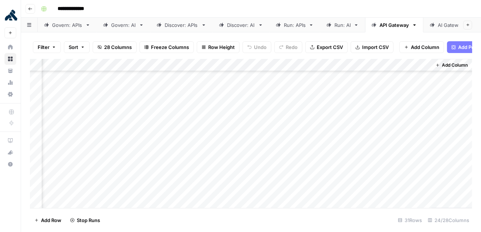
click at [336, 118] on div "Add Column" at bounding box center [251, 134] width 442 height 150
click at [336, 130] on div "Add Column" at bounding box center [251, 134] width 442 height 150
click at [245, 113] on div "Add Column" at bounding box center [251, 134] width 442 height 150
click at [340, 116] on div "Add Column" at bounding box center [251, 134] width 442 height 150
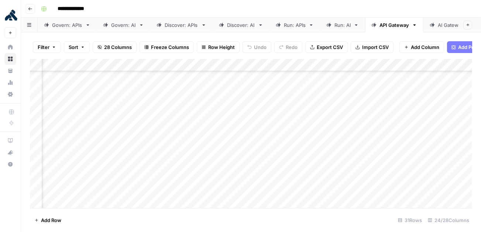
scroll to position [218, 870]
click at [217, 161] on div "Add Column" at bounding box center [251, 134] width 442 height 150
click at [191, 173] on div "Add Column" at bounding box center [251, 134] width 442 height 150
click at [189, 186] on div "Add Column" at bounding box center [251, 134] width 442 height 150
click at [188, 198] on div "Add Column" at bounding box center [251, 134] width 442 height 150
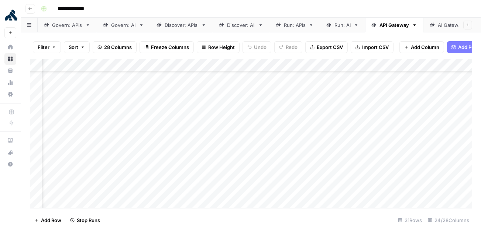
scroll to position [263, 870]
click at [186, 164] on div "Add Column" at bounding box center [251, 134] width 442 height 150
click at [186, 178] on div "Add Column" at bounding box center [251, 134] width 442 height 150
click at [189, 190] on div "Add Column" at bounding box center [251, 134] width 442 height 150
click at [217, 115] on div "Add Column" at bounding box center [251, 134] width 442 height 150
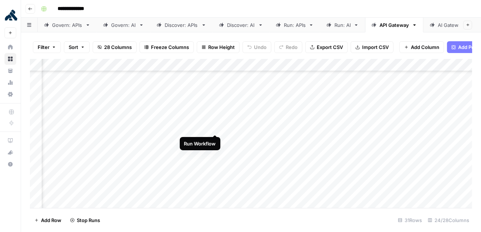
click at [216, 127] on div "Add Column" at bounding box center [251, 134] width 442 height 150
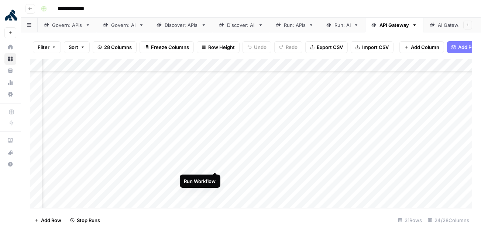
click at [217, 165] on div "Add Column" at bounding box center [251, 134] width 442 height 150
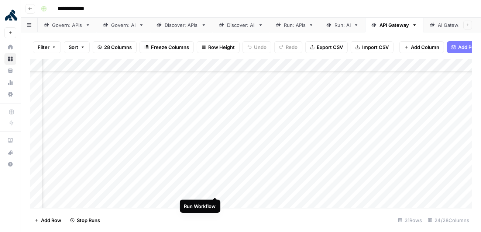
click at [216, 191] on div "Add Column" at bounding box center [251, 134] width 442 height 150
click at [290, 129] on div "Add Column" at bounding box center [251, 134] width 442 height 150
click at [382, 126] on div "Add Column" at bounding box center [251, 134] width 442 height 150
click at [288, 141] on div "Add Column" at bounding box center [251, 134] width 442 height 150
click at [288, 152] on div "Add Column" at bounding box center [251, 134] width 442 height 150
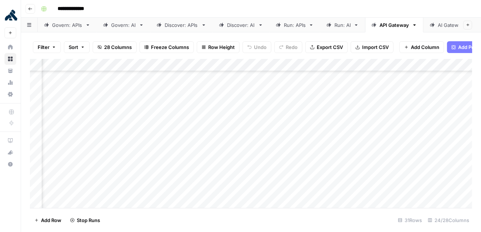
click at [288, 165] on div "Add Column" at bounding box center [251, 134] width 442 height 150
click at [289, 179] on div "Add Column" at bounding box center [251, 134] width 442 height 150
click at [289, 191] on div "Add Column" at bounding box center [251, 134] width 442 height 150
click at [381, 140] on div "Add Column" at bounding box center [251, 134] width 442 height 150
click at [381, 152] on div "Add Column" at bounding box center [251, 134] width 442 height 150
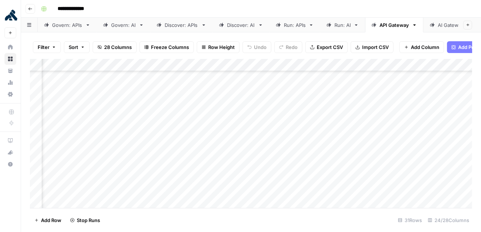
click at [381, 164] on div "Add Column" at bounding box center [251, 134] width 442 height 150
click at [381, 178] on div "Add Column" at bounding box center [251, 134] width 442 height 150
click at [381, 191] on div "Add Column" at bounding box center [251, 134] width 442 height 150
click at [215, 127] on div "Add Column" at bounding box center [251, 134] width 442 height 150
drag, startPoint x: 235, startPoint y: 78, endPoint x: 253, endPoint y: 290, distance: 213.3
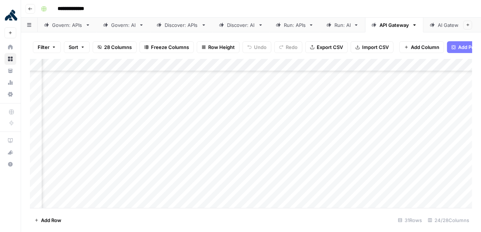
click at [253, 232] on html "**********" at bounding box center [240, 116] width 481 height 232
drag, startPoint x: 332, startPoint y: 77, endPoint x: 344, endPoint y: 272, distance: 195.1
click at [344, 232] on html "**********" at bounding box center [240, 116] width 481 height 232
drag, startPoint x: 383, startPoint y: 77, endPoint x: 402, endPoint y: 290, distance: 214.5
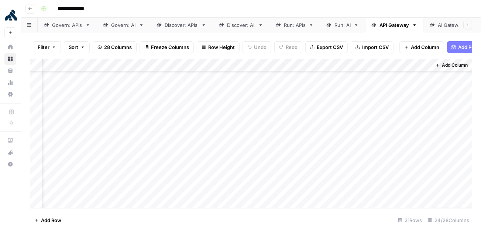
click at [402, 232] on html "**********" at bounding box center [240, 116] width 481 height 232
